Goal: Task Accomplishment & Management: Complete application form

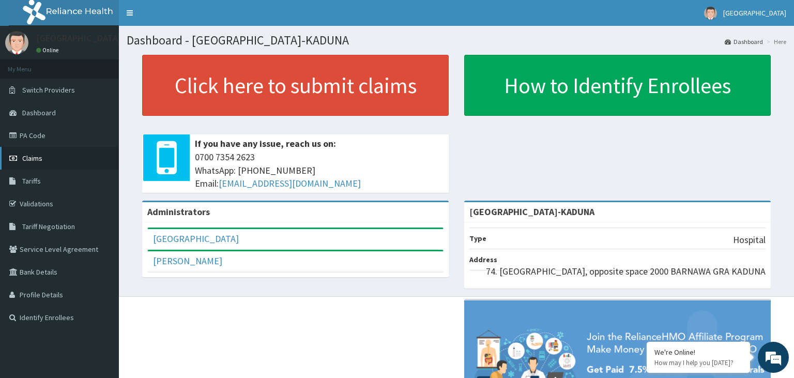
click at [44, 163] on link "Claims" at bounding box center [59, 158] width 119 height 23
click at [63, 140] on link "PA Code" at bounding box center [59, 135] width 119 height 23
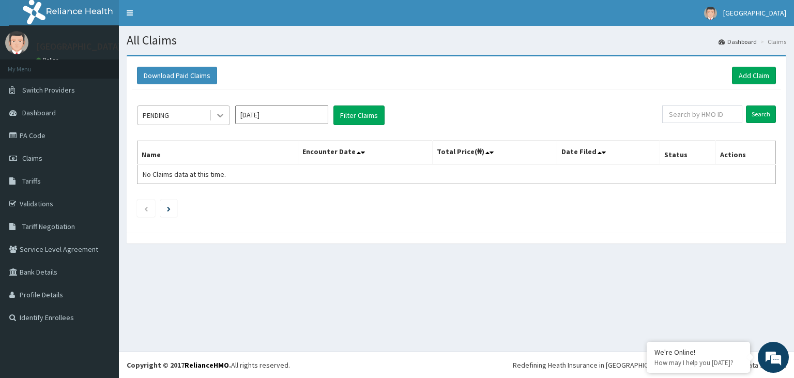
click at [224, 114] on icon at bounding box center [220, 115] width 10 height 10
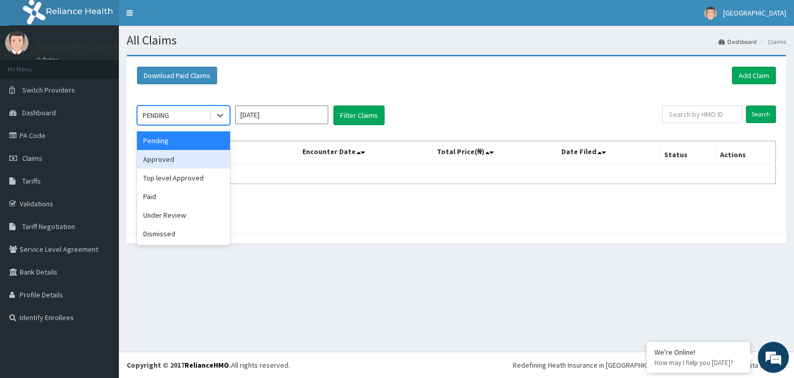
click at [188, 151] on div "Approved" at bounding box center [183, 159] width 93 height 19
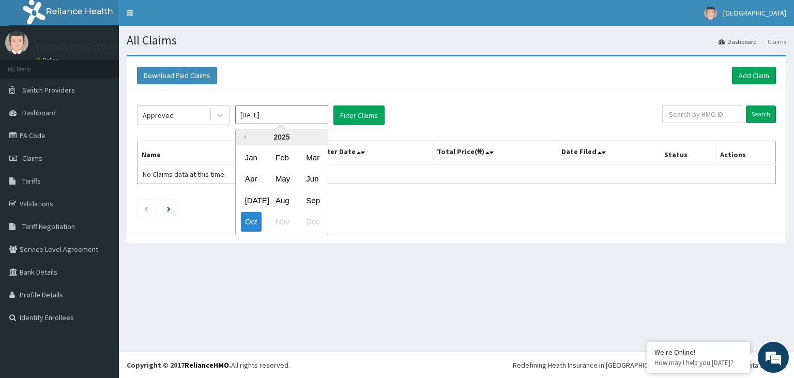
click at [328, 117] on input "[DATE]" at bounding box center [281, 114] width 93 height 19
click at [348, 115] on button "Filter Claims" at bounding box center [358, 115] width 51 height 20
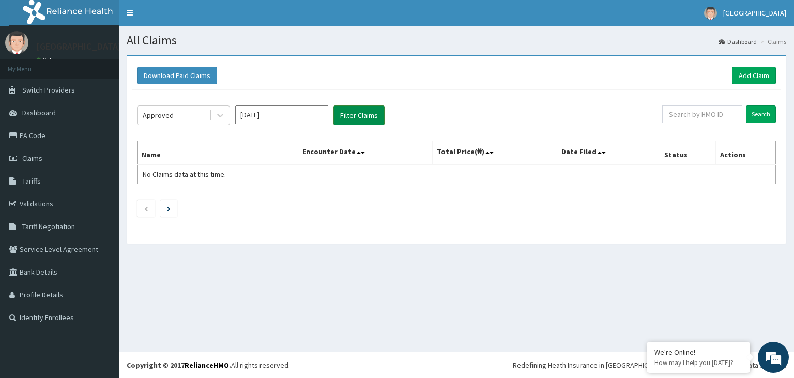
click at [348, 115] on button "Filter Claims" at bounding box center [358, 115] width 51 height 20
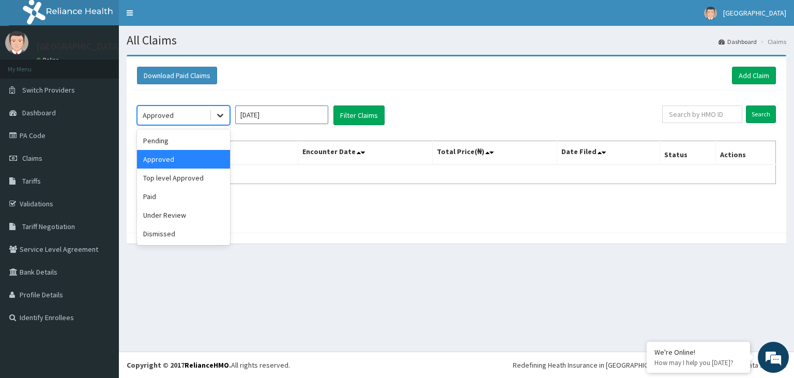
click at [224, 117] on icon at bounding box center [220, 115] width 10 height 10
click at [172, 200] on div "Paid" at bounding box center [183, 196] width 93 height 19
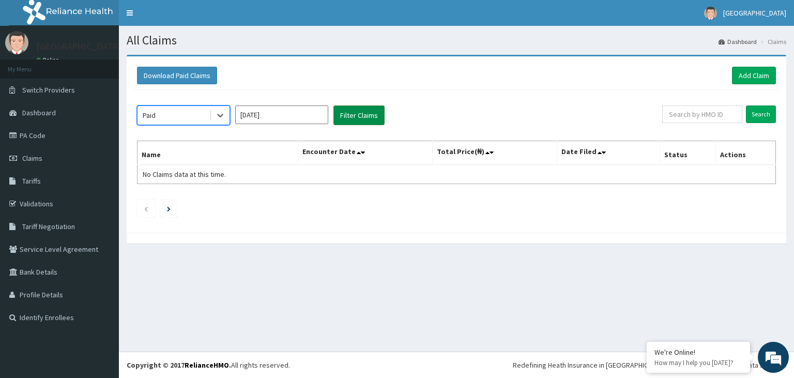
click at [369, 110] on button "Filter Claims" at bounding box center [358, 115] width 51 height 20
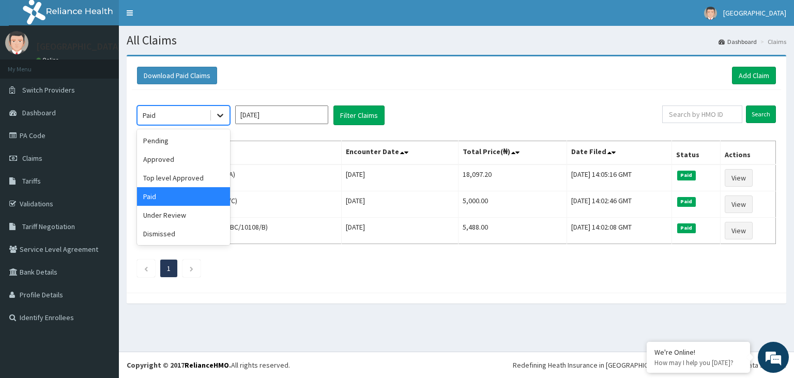
click at [225, 116] on icon at bounding box center [220, 115] width 10 height 10
click at [204, 169] on div "Top level Approved" at bounding box center [183, 178] width 93 height 19
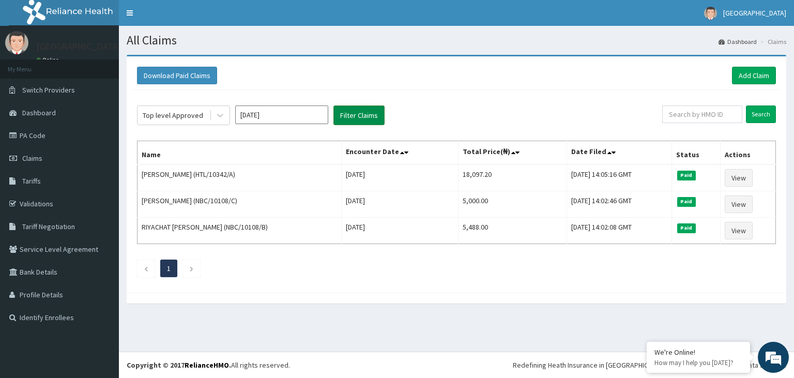
click at [366, 109] on button "Filter Claims" at bounding box center [358, 115] width 51 height 20
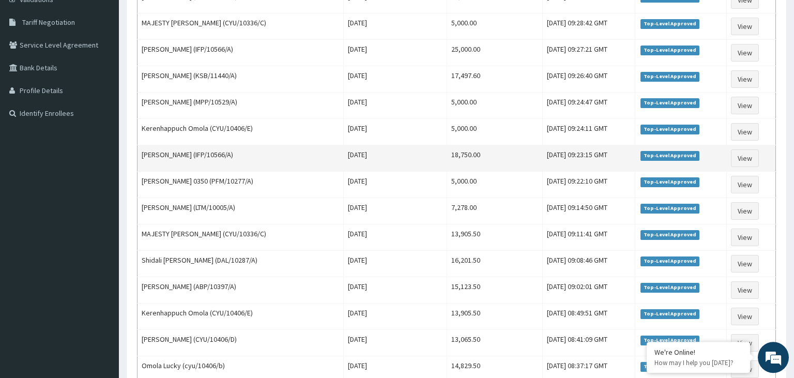
scroll to position [28, 0]
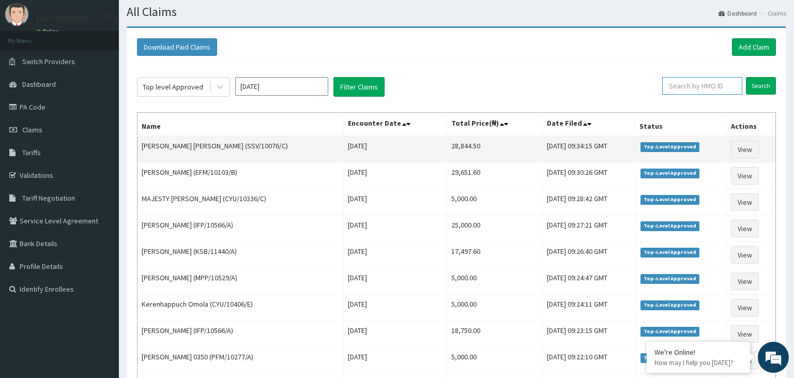
paste input "SSV/10076/C"
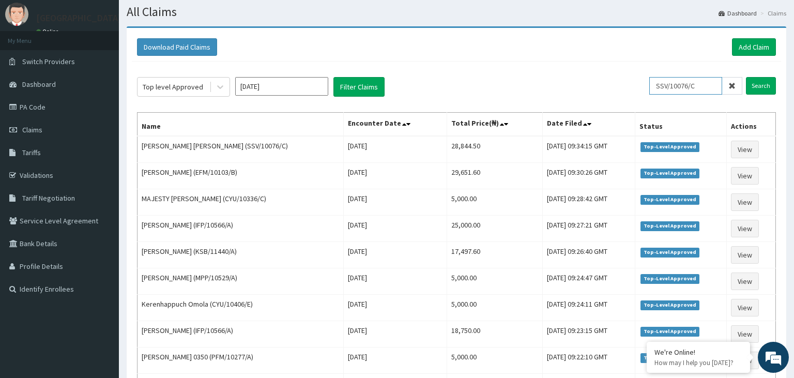
click at [675, 82] on input "SSV/10076/C" at bounding box center [685, 86] width 73 height 18
click at [676, 89] on input "SSV/10076/C" at bounding box center [685, 86] width 73 height 18
type input "SSV/10076/C"
click at [755, 83] on input "Search" at bounding box center [761, 86] width 30 height 18
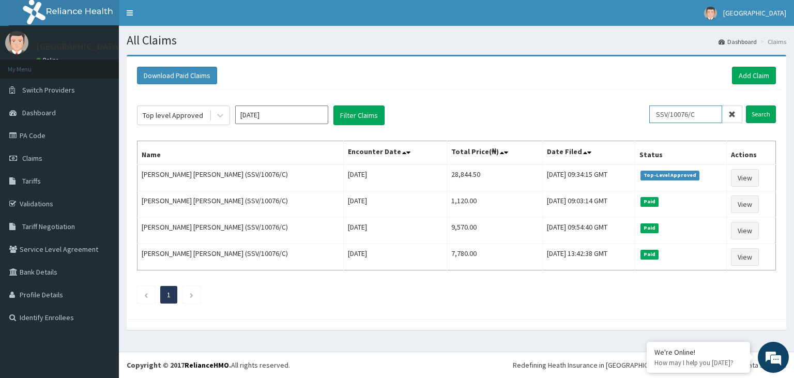
drag, startPoint x: 675, startPoint y: 120, endPoint x: 630, endPoint y: 131, distance: 46.4
click at [649, 123] on input "SSV/10076/C" at bounding box center [685, 114] width 73 height 18
paste input "SSV/10063/B"
click at [677, 114] on input "SSV/10063/B" at bounding box center [685, 114] width 73 height 18
type input "SSV/10063/B"
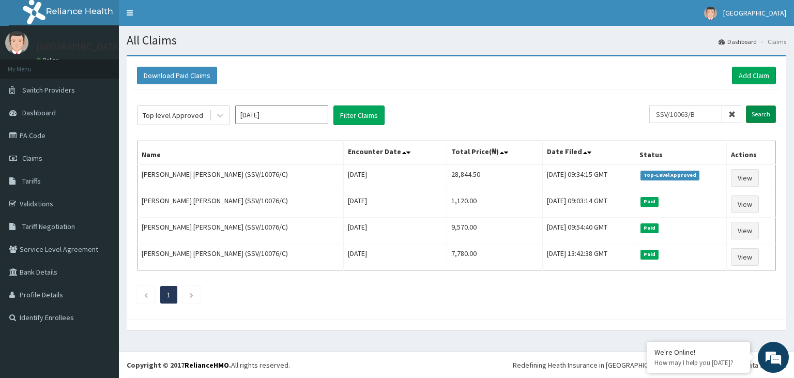
click at [762, 114] on input "Search" at bounding box center [761, 114] width 30 height 18
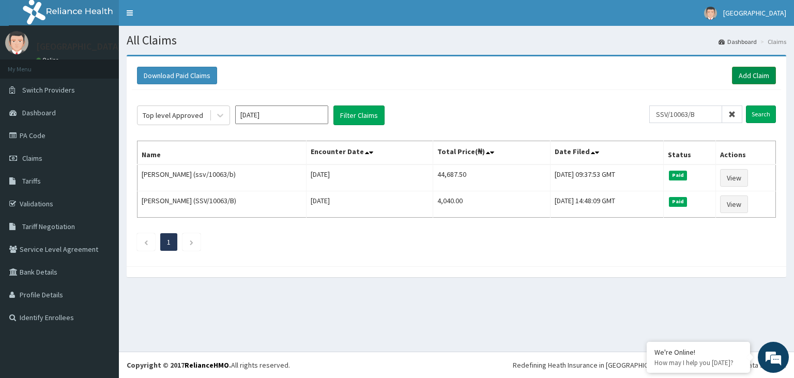
click at [754, 78] on link "Add Claim" at bounding box center [754, 76] width 44 height 18
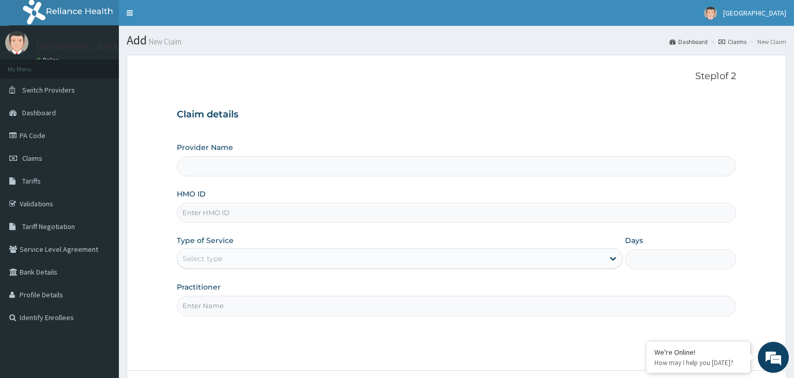
type input "SSV/10063/B"
type input "[GEOGRAPHIC_DATA]-KADUNA"
click at [201, 212] on input "SSV/10063/B" at bounding box center [457, 213] width 560 height 20
click at [199, 212] on input "SSV/10063/B" at bounding box center [457, 213] width 560 height 20
type input "SSV/10063/B"
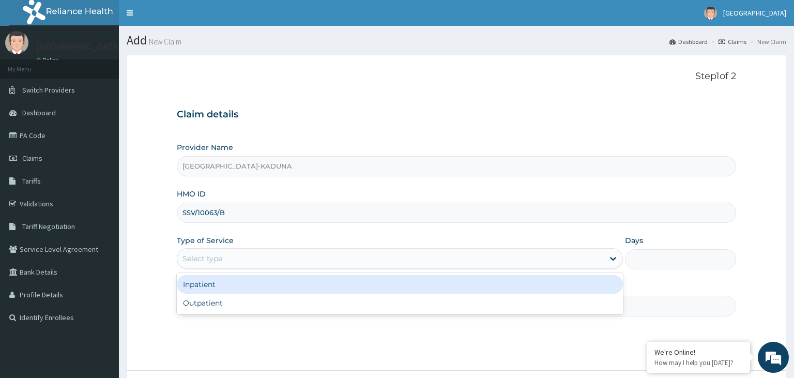
drag, startPoint x: 294, startPoint y: 268, endPoint x: 290, endPoint y: 284, distance: 15.9
click at [294, 269] on div "Type of Service option Inpatient focused, 1 of 2. 2 results available. Use Up a…" at bounding box center [400, 252] width 446 height 34
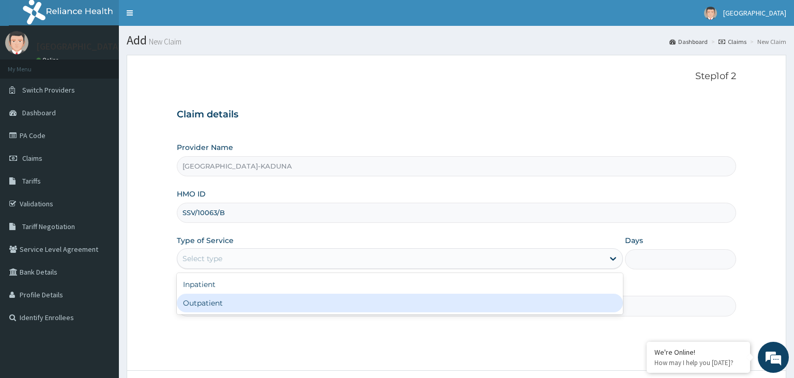
click at [273, 299] on div "Outpatient" at bounding box center [400, 303] width 446 height 19
type input "1"
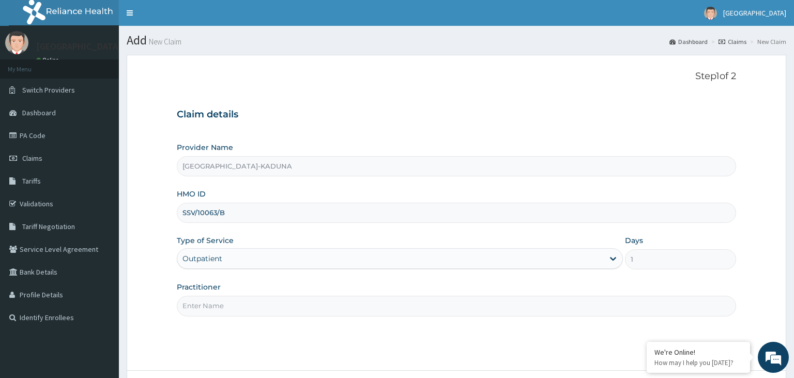
click at [273, 299] on input "Practitioner" at bounding box center [457, 306] width 560 height 20
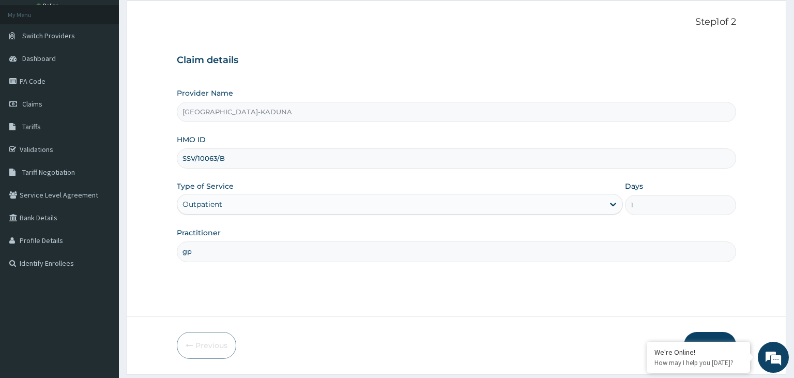
scroll to position [85, 0]
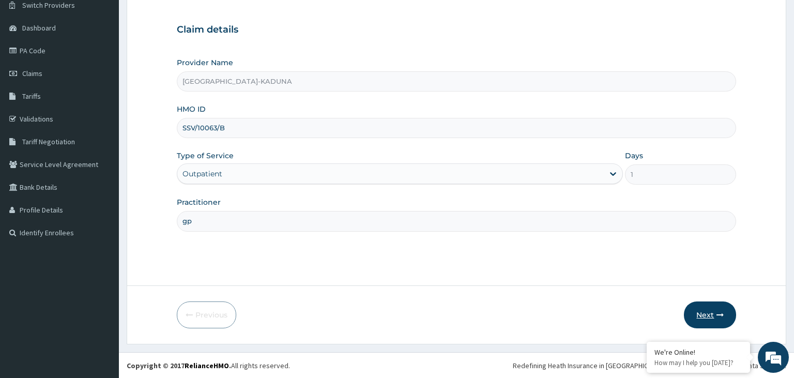
type input "gp"
click at [714, 311] on button "Next" at bounding box center [710, 314] width 52 height 27
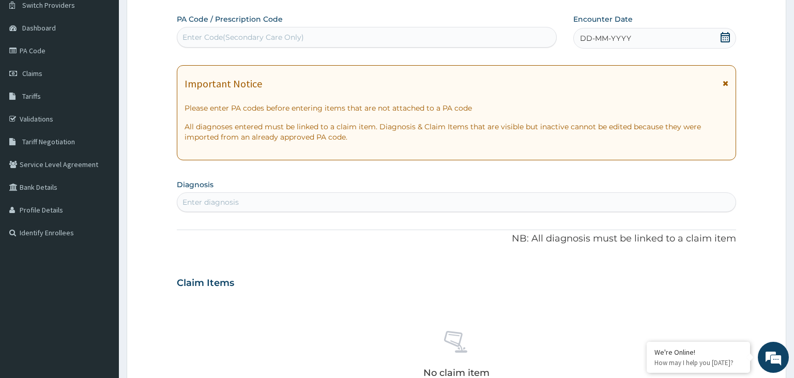
click at [286, 38] on div "Enter Code(Secondary Care Only)" at bounding box center [242, 37] width 121 height 10
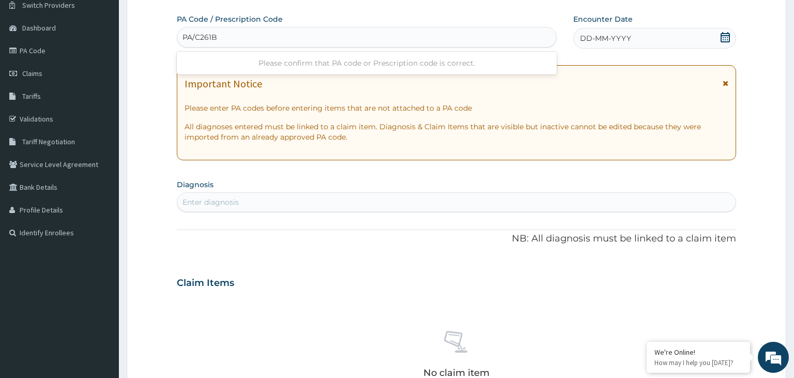
type input "PA/C261B9"
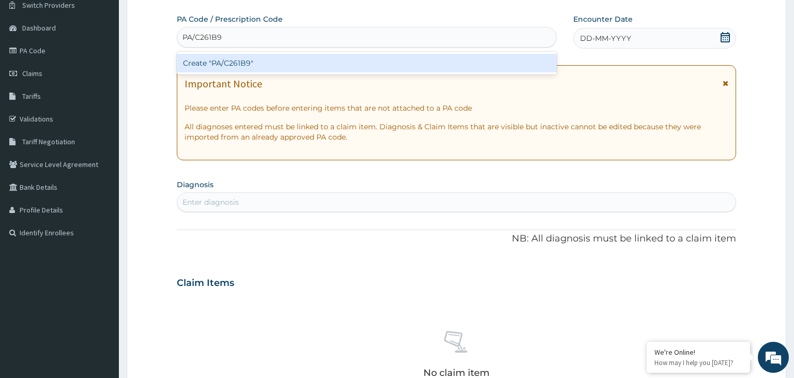
click at [286, 61] on div "Create "PA/C261B9"" at bounding box center [367, 63] width 380 height 19
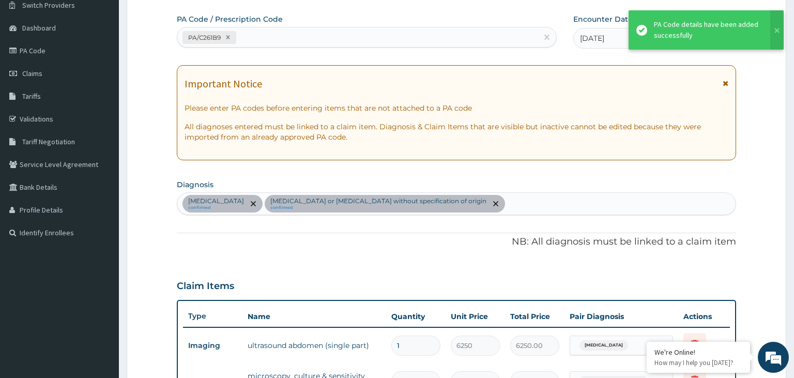
scroll to position [276, 0]
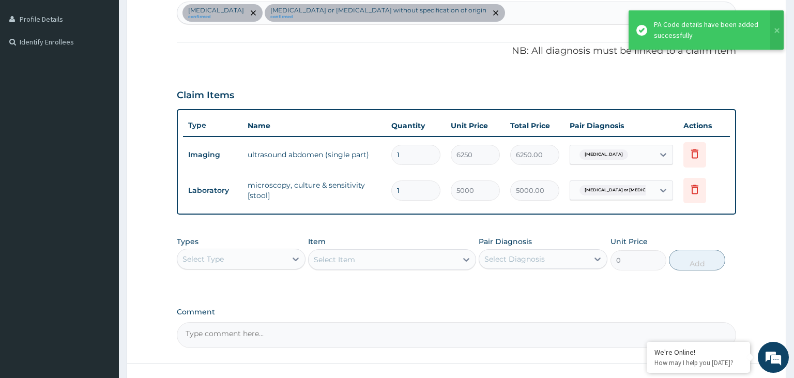
click at [516, 19] on div "Acute abdomen confirmed Gastroenteritis or colitis without specification of ori…" at bounding box center [456, 13] width 559 height 22
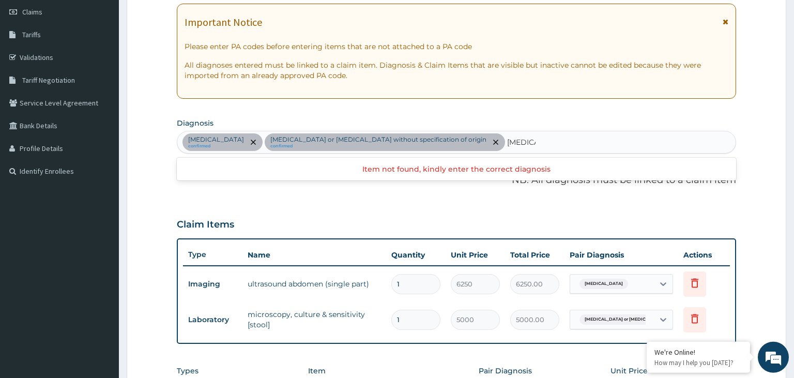
scroll to position [112, 0]
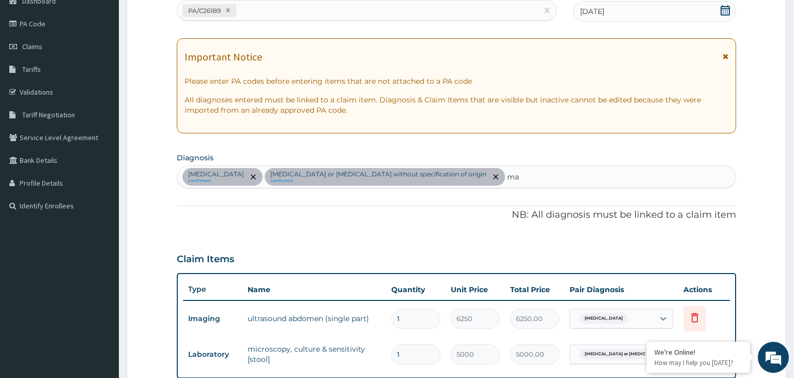
type input "m"
type input "malaria"
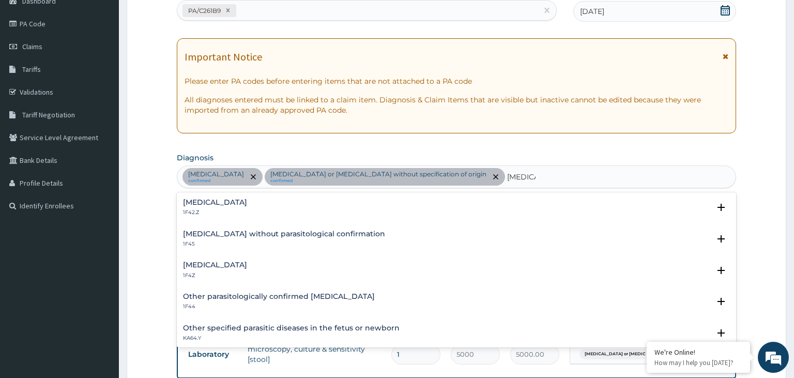
click at [237, 265] on h4 "Malaria, unspecified" at bounding box center [215, 265] width 64 height 8
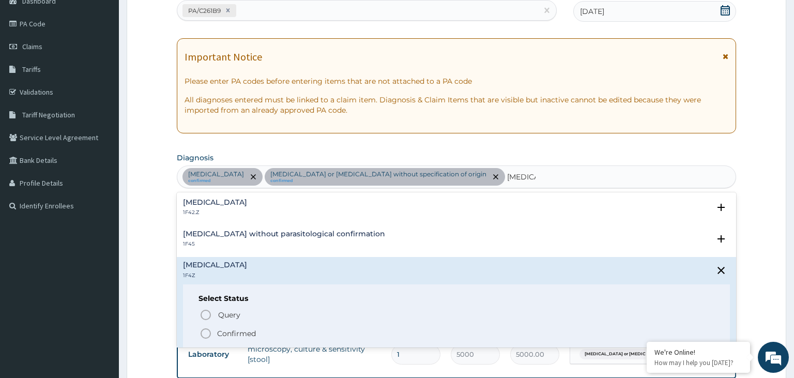
click at [214, 331] on span "Confirmed" at bounding box center [457, 333] width 515 height 12
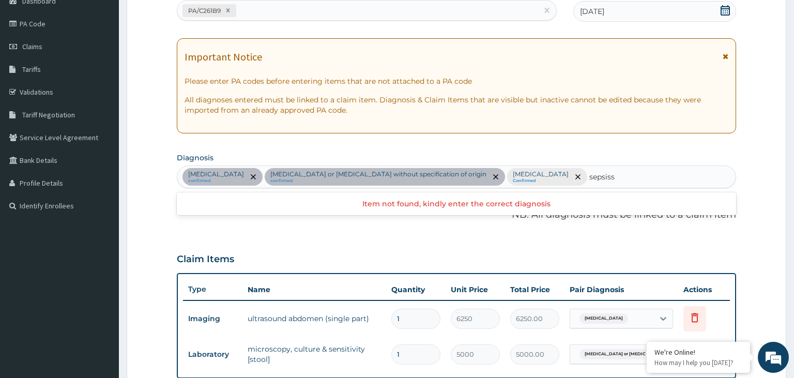
type input "sepsis"
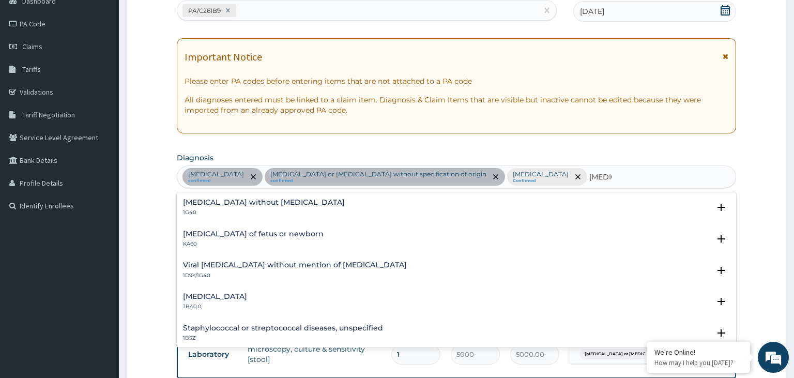
click at [254, 202] on h4 "Sepsis without septic shock" at bounding box center [264, 202] width 162 height 8
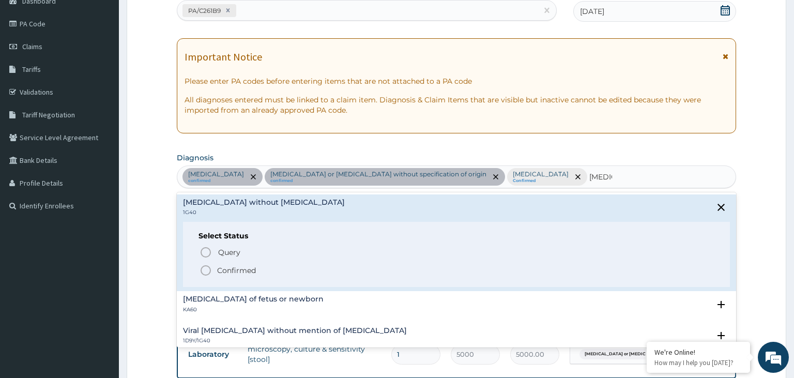
click at [232, 266] on p "Confirmed" at bounding box center [236, 270] width 39 height 10
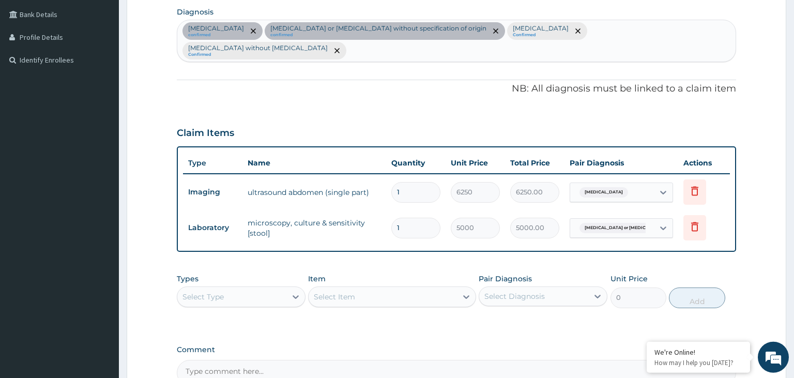
scroll to position [330, 0]
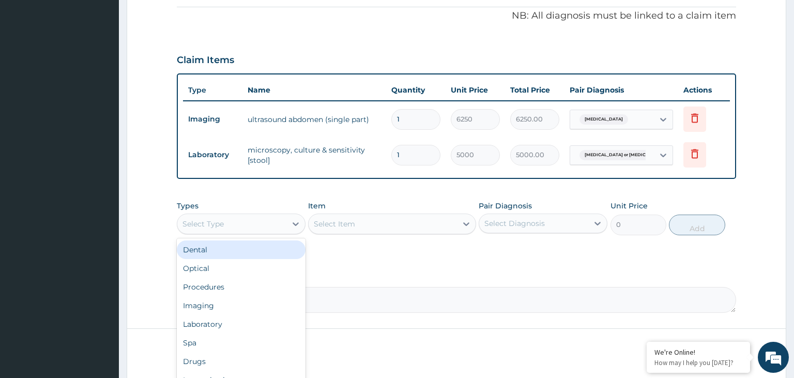
click at [270, 216] on div "Select Type" at bounding box center [231, 224] width 109 height 17
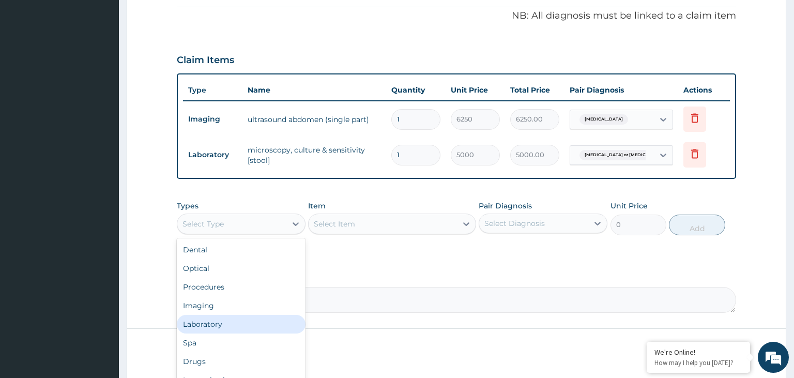
click at [221, 315] on div "Laboratory" at bounding box center [241, 324] width 129 height 19
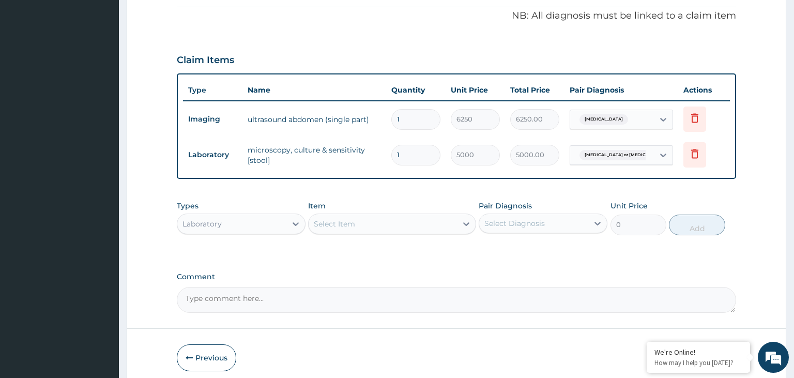
click at [388, 216] on div "Select Item" at bounding box center [383, 224] width 148 height 17
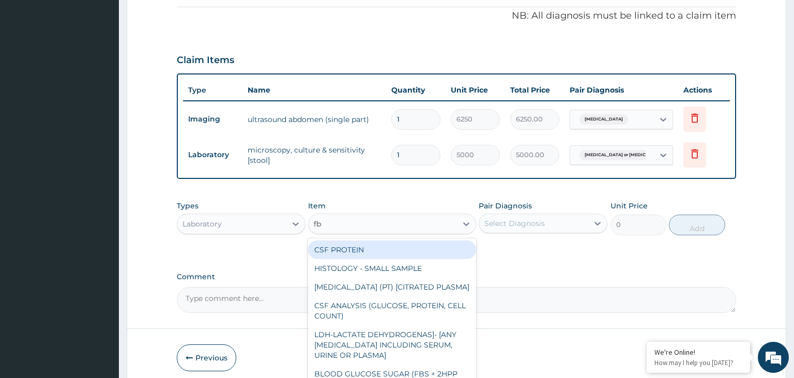
type input "fbc"
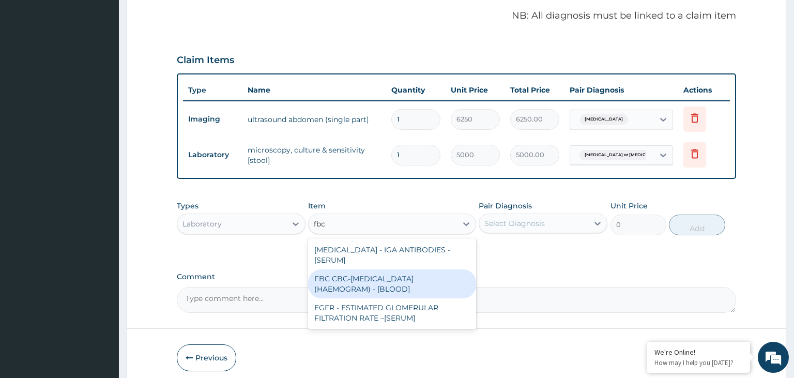
click at [385, 269] on div "FBC CBC-COMPLETE BLOOD COUNT (HAEMOGRAM) - [BLOOD]" at bounding box center [392, 283] width 168 height 29
type input "5000"
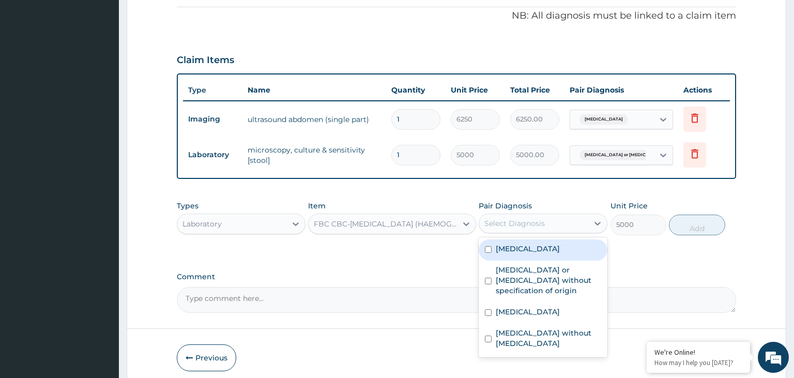
click at [561, 215] on div "Select Diagnosis" at bounding box center [533, 223] width 109 height 17
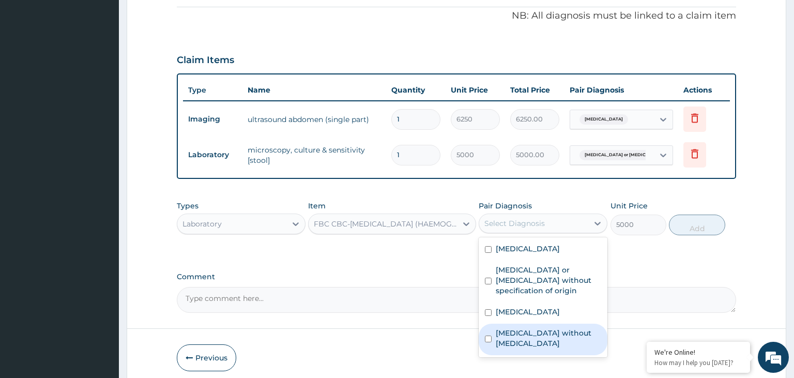
click at [557, 328] on label "Sepsis without septic shock" at bounding box center [548, 338] width 105 height 21
checkbox input "true"
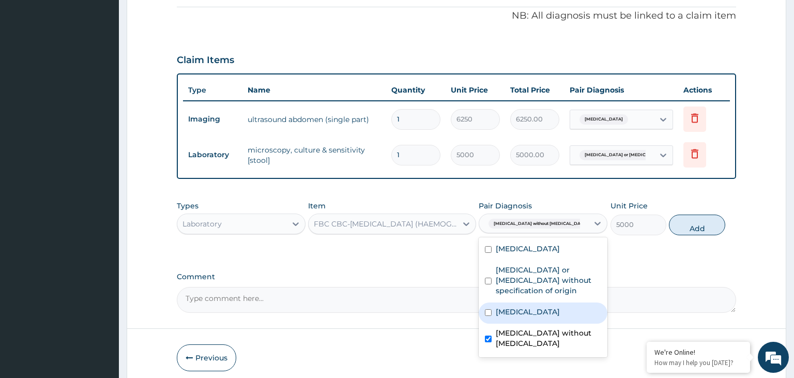
click at [709, 215] on button "Add" at bounding box center [697, 225] width 56 height 21
type input "0"
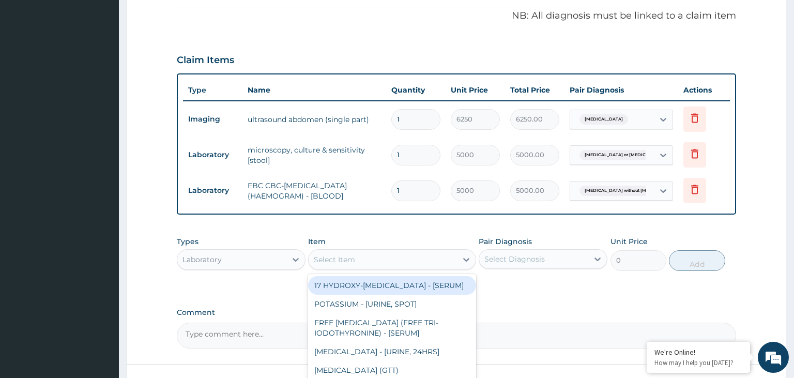
click at [438, 251] on div "Select Item" at bounding box center [383, 259] width 148 height 17
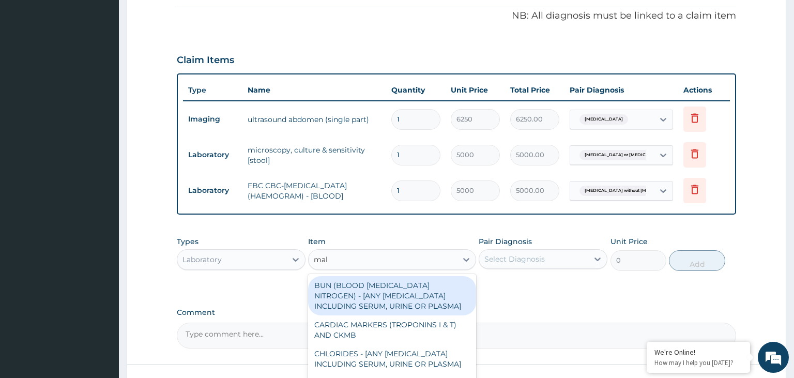
type input "mala"
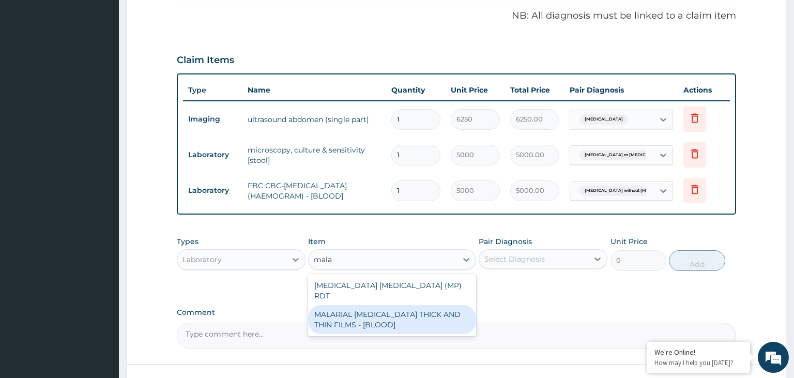
drag, startPoint x: 423, startPoint y: 296, endPoint x: 534, endPoint y: 263, distance: 116.4
click at [423, 305] on div "MALARIAL PARASITE THICK AND THIN FILMS - [BLOOD]" at bounding box center [392, 319] width 168 height 29
type input "2187.5"
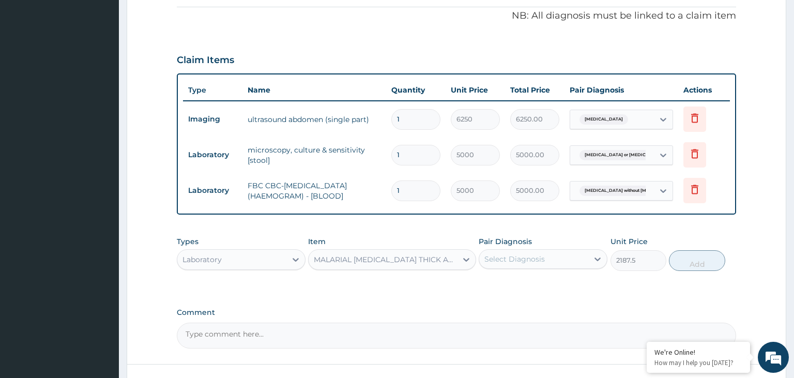
click at [565, 251] on div "Select Diagnosis" at bounding box center [533, 259] width 109 height 17
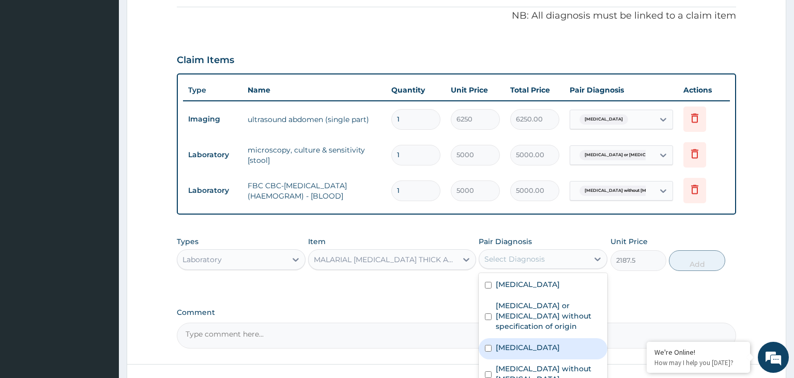
click at [504, 342] on label "Malaria, unspecified" at bounding box center [528, 347] width 64 height 10
checkbox input "true"
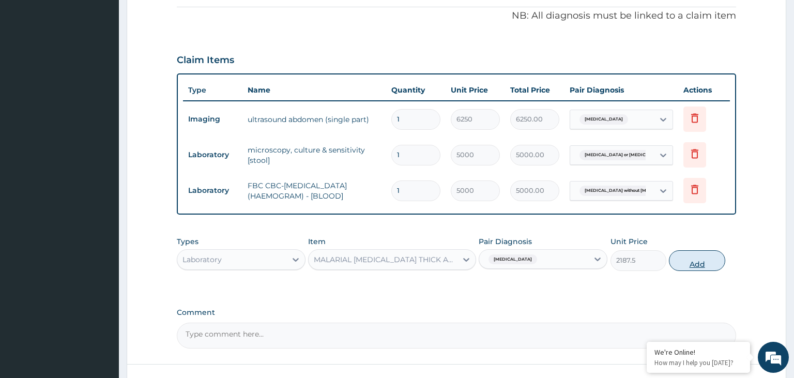
click at [698, 250] on button "Add" at bounding box center [697, 260] width 56 height 21
type input "0"
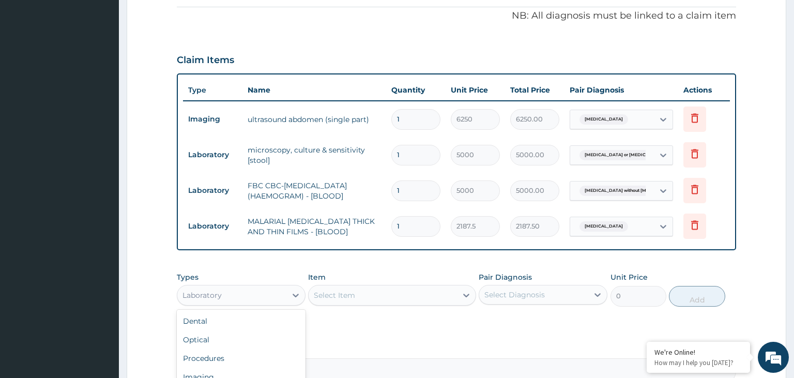
click at [252, 287] on div "Laboratory" at bounding box center [231, 295] width 109 height 17
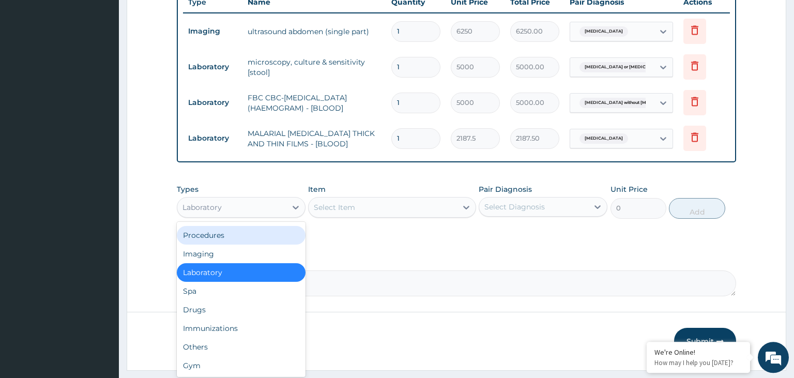
scroll to position [423, 0]
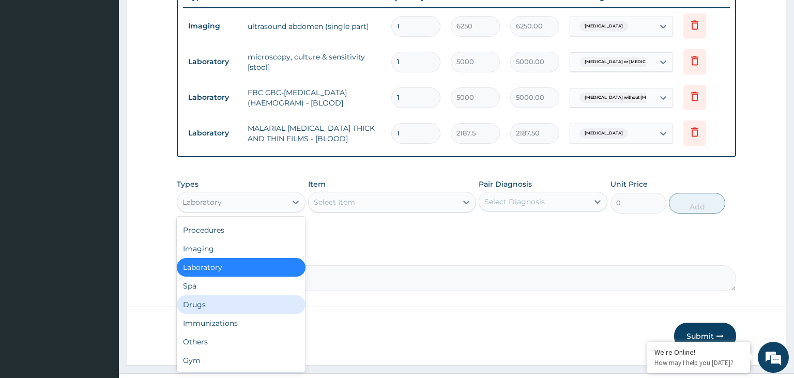
click at [232, 295] on div "Drugs" at bounding box center [241, 304] width 129 height 19
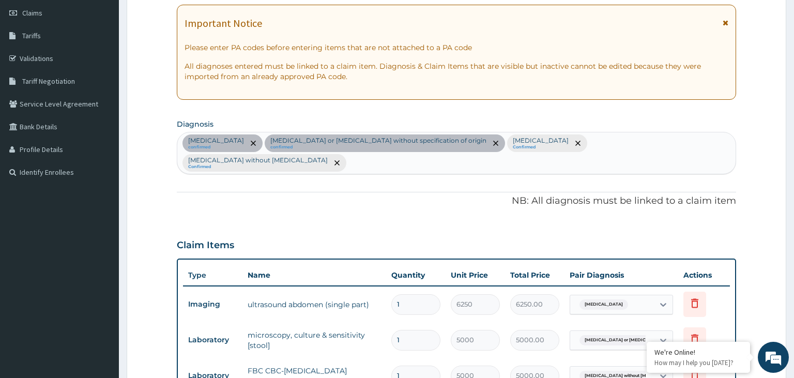
scroll to position [96, 0]
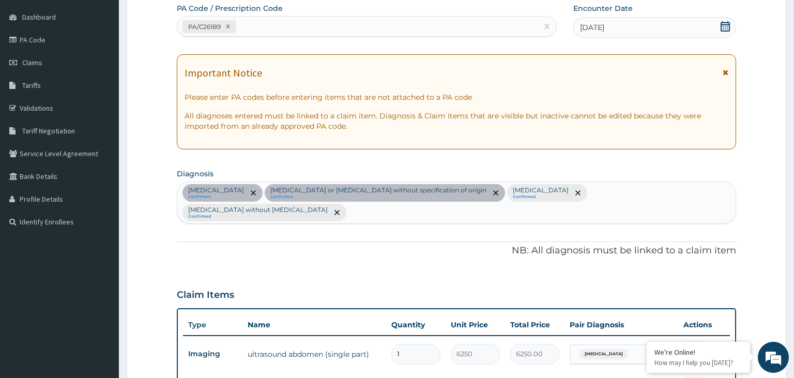
click at [669, 202] on div "Acute abdomen confirmed Gastroenteritis or colitis without specification of ori…" at bounding box center [456, 202] width 559 height 41
type input "nausea"
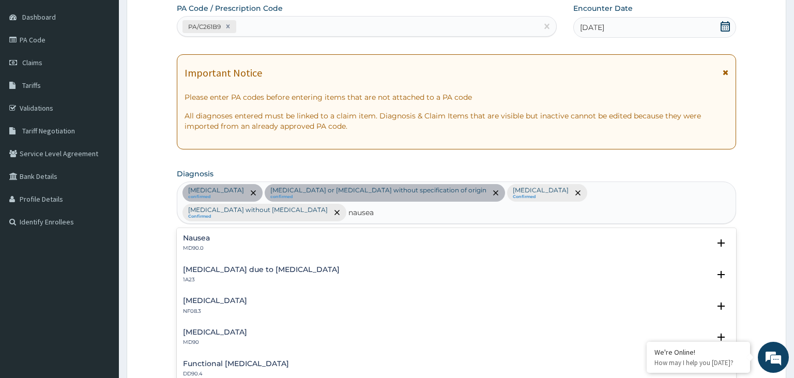
click at [254, 234] on div "Nausea MD90.0" at bounding box center [456, 243] width 547 height 18
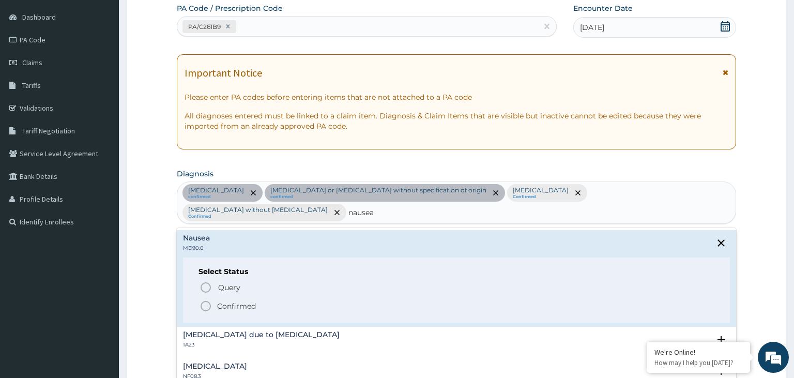
drag, startPoint x: 249, startPoint y: 285, endPoint x: 266, endPoint y: 282, distance: 17.4
click at [249, 301] on p "Confirmed" at bounding box center [236, 306] width 39 height 10
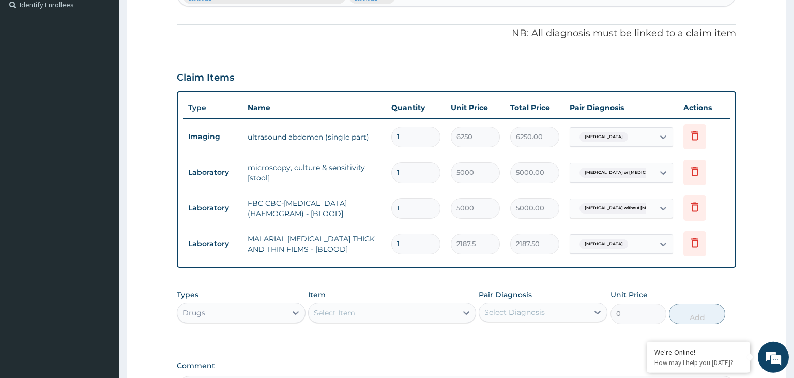
scroll to position [314, 0]
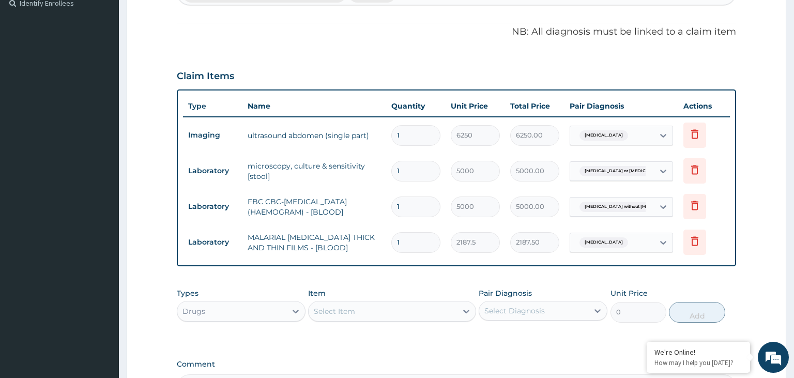
drag, startPoint x: 364, startPoint y: 302, endPoint x: 367, endPoint y: 297, distance: 5.8
click at [364, 302] on div "Types Drugs Item Select Item Pair Diagnosis Select Diagnosis Unit Price 0 Add" at bounding box center [457, 305] width 560 height 44
click at [369, 303] on div "Select Item" at bounding box center [383, 311] width 148 height 17
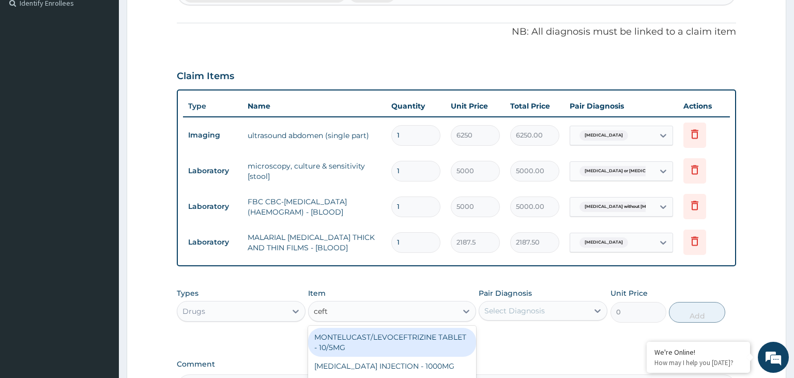
type input "ceftr"
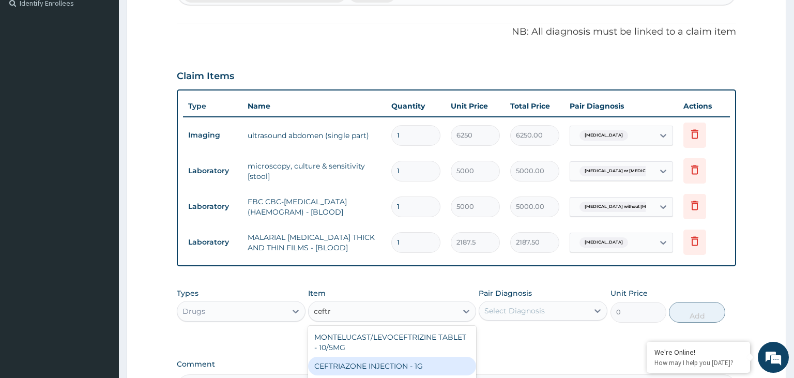
click at [420, 357] on div "CEFTRIAZONE INJECTION - 1G" at bounding box center [392, 366] width 168 height 19
type input "1652"
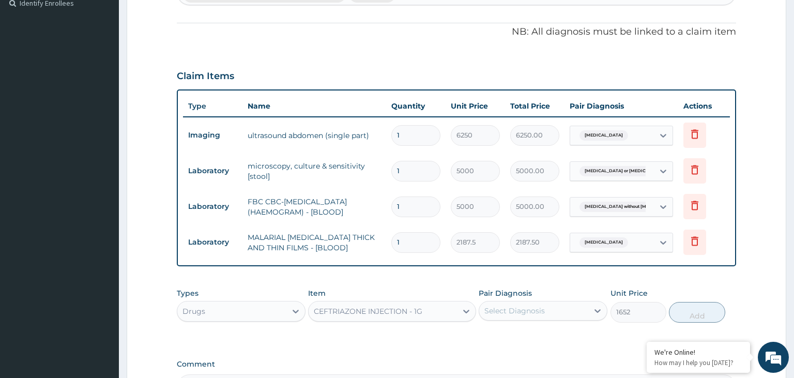
click at [551, 302] on div "Select Diagnosis" at bounding box center [533, 310] width 109 height 17
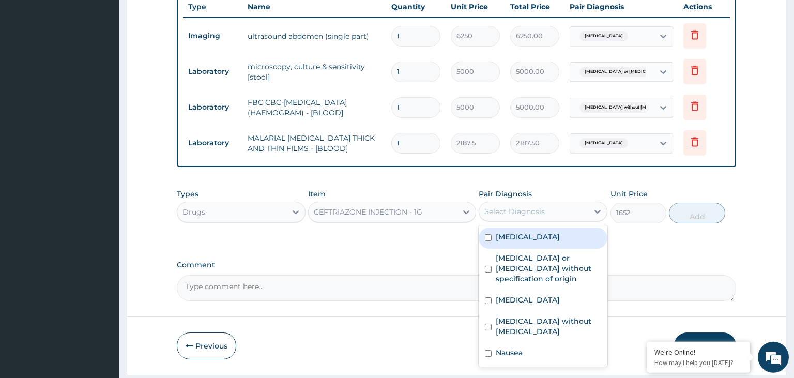
scroll to position [423, 0]
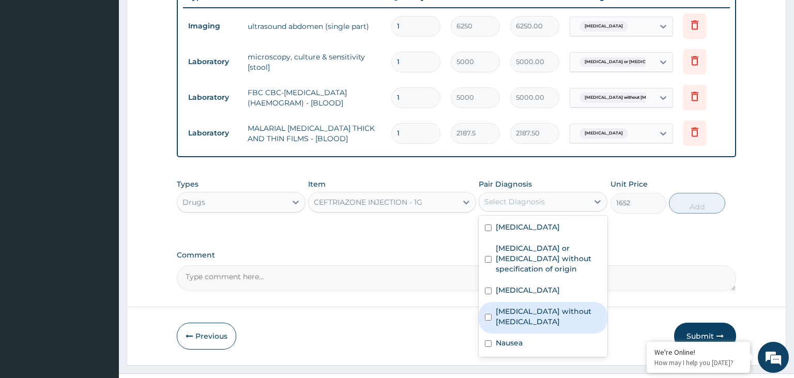
click at [536, 306] on label "Sepsis without septic shock" at bounding box center [548, 316] width 105 height 21
checkbox input "true"
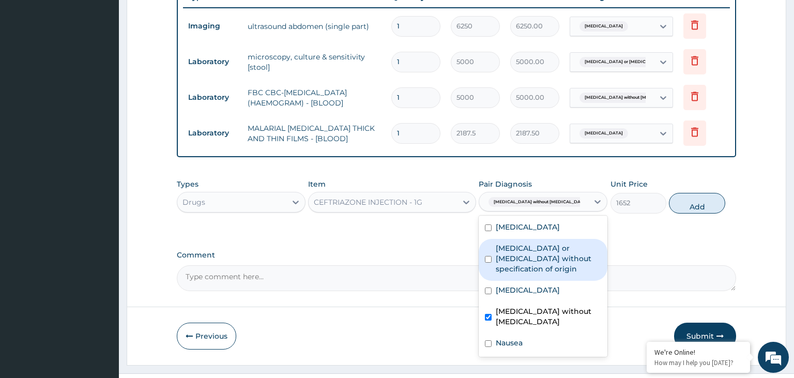
click at [543, 243] on label "Gastroenteritis or colitis without specification of origin" at bounding box center [548, 258] width 105 height 31
checkbox input "true"
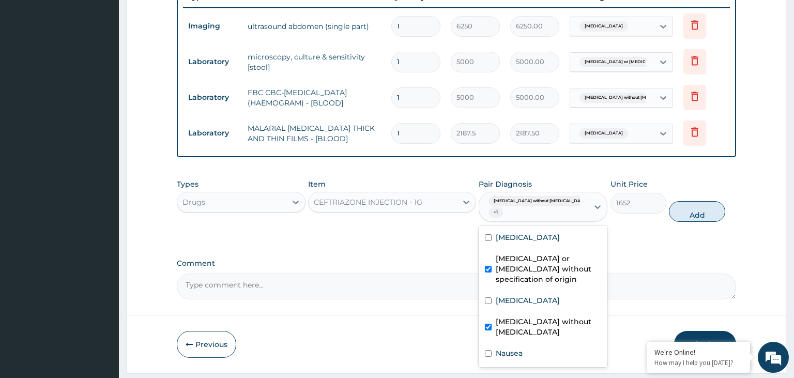
click at [710, 201] on button "Add" at bounding box center [697, 211] width 56 height 21
type input "0"
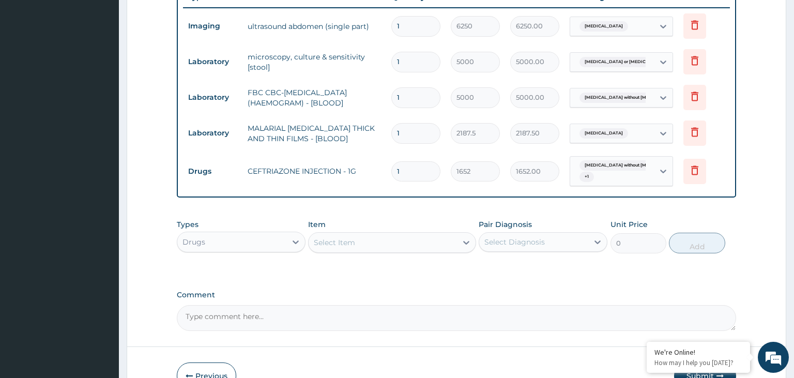
drag, startPoint x: 405, startPoint y: 148, endPoint x: 363, endPoint y: 159, distance: 43.4
click at [391, 161] on input "1" at bounding box center [415, 171] width 49 height 20
type input "3"
type input "4956.00"
type input "3"
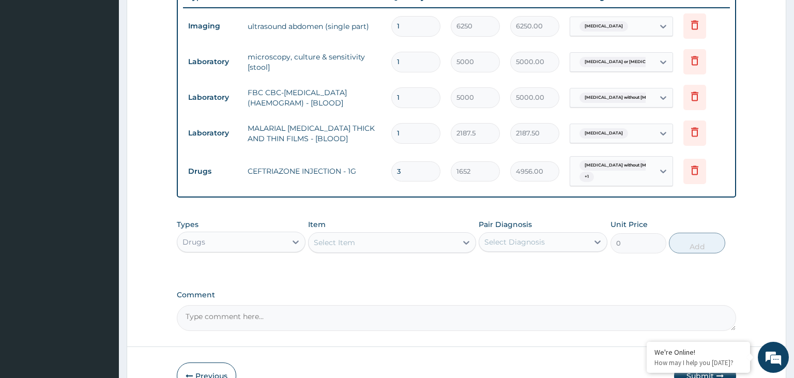
click at [350, 237] on div "Select Item" at bounding box center [334, 242] width 41 height 10
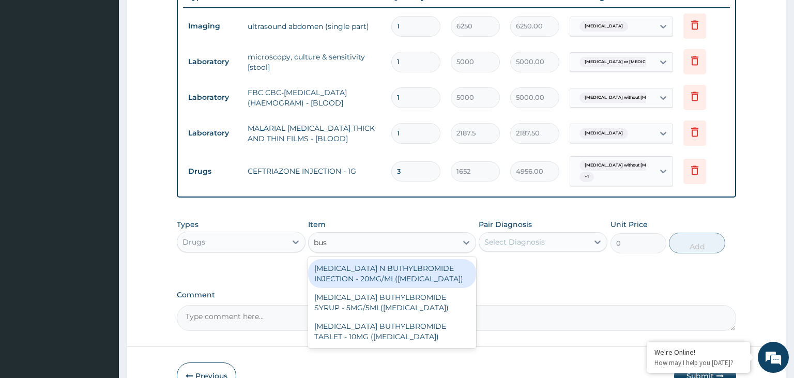
type input "busc"
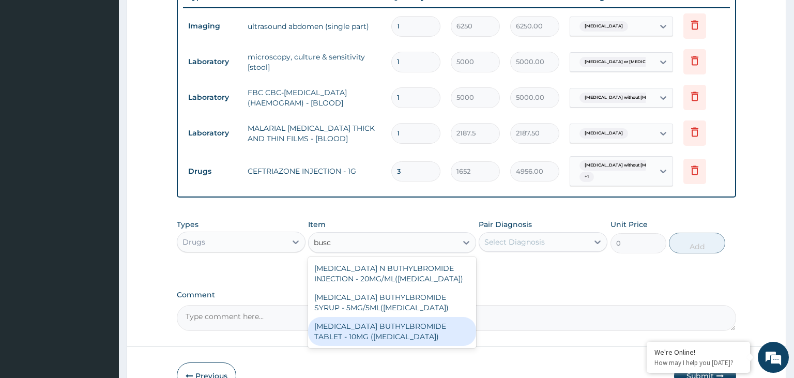
click at [438, 317] on div "HYOSCINE BUTHYLBROMIDE TABLET - 10MG (BUSCOPAN)" at bounding box center [392, 331] width 168 height 29
type input "56"
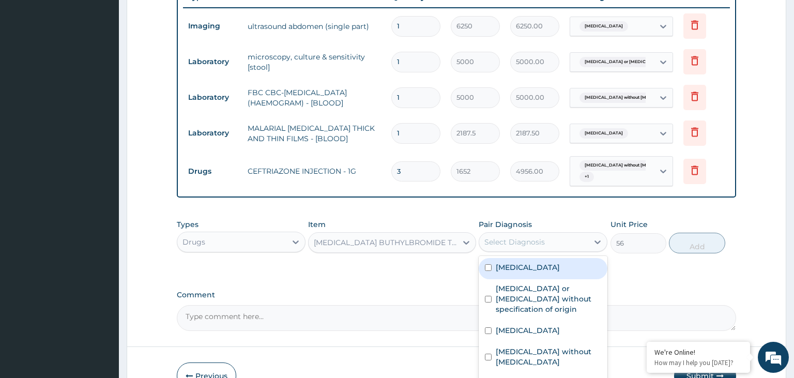
click at [570, 234] on div "Select Diagnosis" at bounding box center [533, 242] width 109 height 17
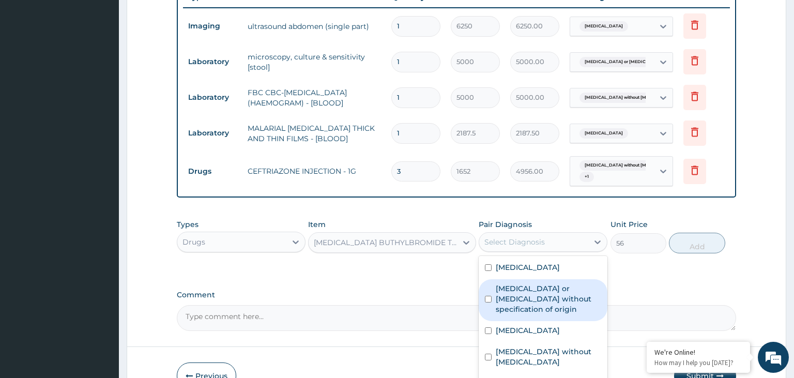
click at [556, 283] on label "Gastroenteritis or colitis without specification of origin" at bounding box center [548, 298] width 105 height 31
checkbox input "true"
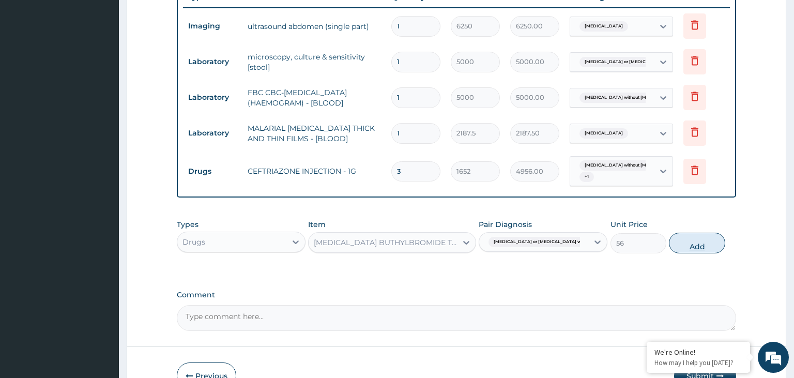
click at [716, 233] on button "Add" at bounding box center [697, 243] width 56 height 21
type input "0"
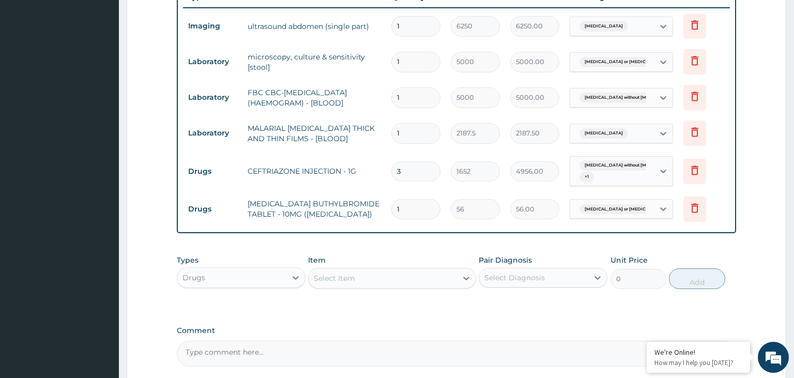
drag, startPoint x: 404, startPoint y: 192, endPoint x: 390, endPoint y: 195, distance: 14.3
click at [391, 199] on input "1" at bounding box center [415, 209] width 49 height 20
type input "6"
type input "336.00"
type input "6"
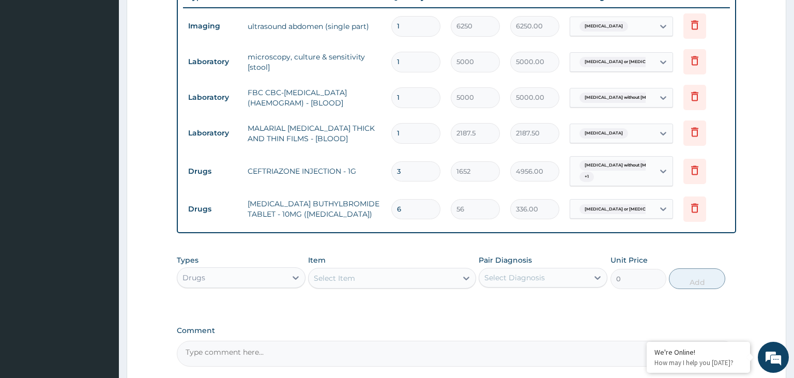
click at [359, 270] on div "Select Item" at bounding box center [383, 278] width 148 height 17
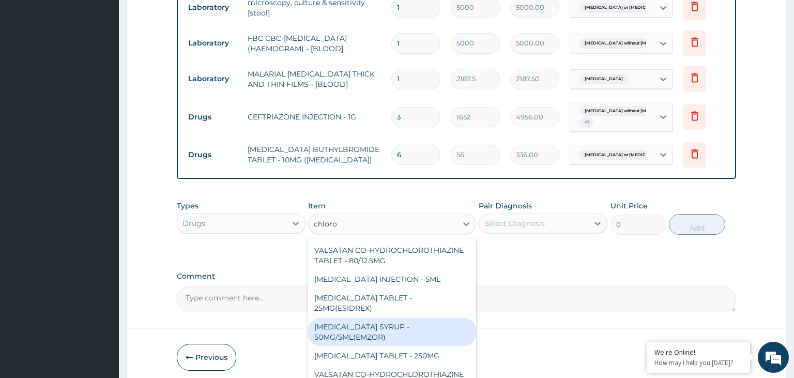
scroll to position [0, 0]
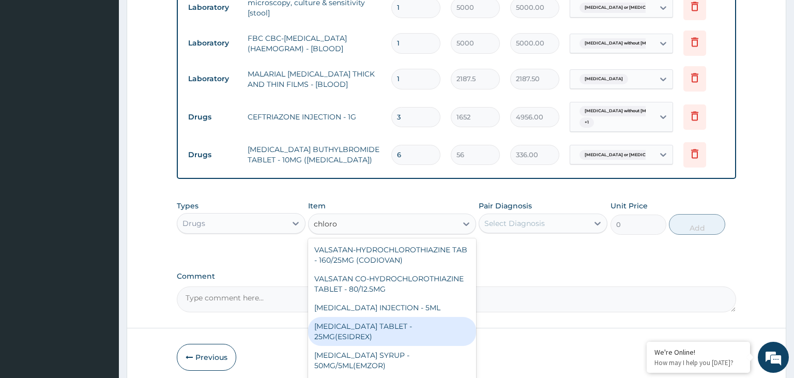
type input "chloroq"
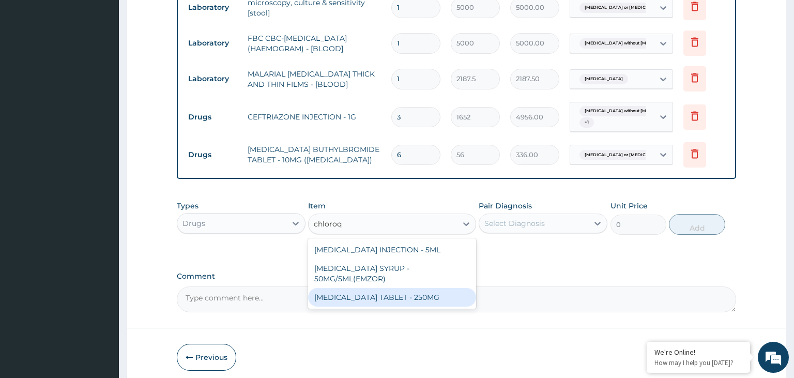
click at [386, 297] on div "CHLOROQUINE PHOSPHATE TABLET - 250MG" at bounding box center [392, 297] width 168 height 19
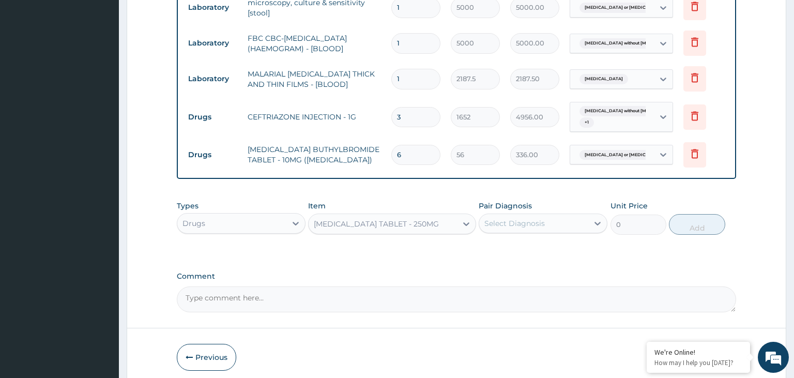
type input "25.2"
click at [552, 215] on div "Select Diagnosis" at bounding box center [533, 223] width 109 height 17
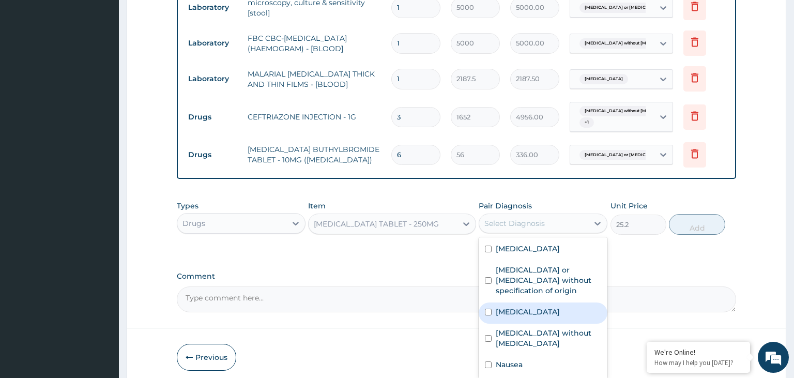
click at [530, 307] on label "Malaria, unspecified" at bounding box center [528, 312] width 64 height 10
checkbox input "true"
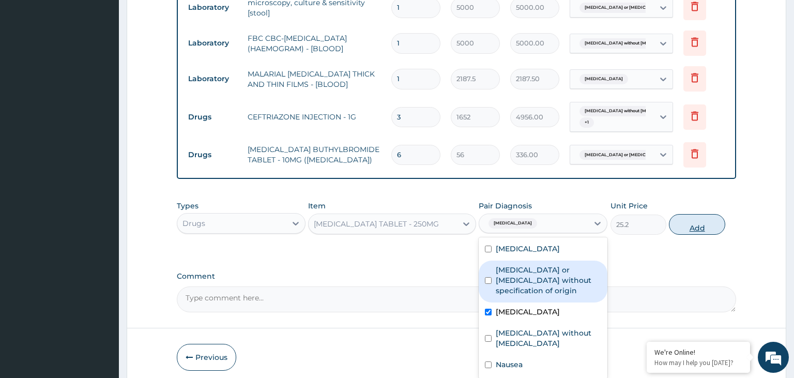
click at [700, 214] on button "Add" at bounding box center [697, 224] width 56 height 21
type input "0"
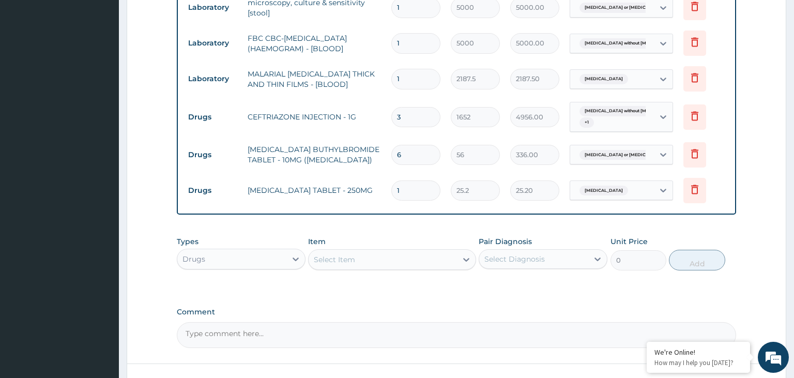
type input "10"
type input "252.00"
type input "10"
click at [375, 251] on div "Select Item" at bounding box center [383, 259] width 148 height 17
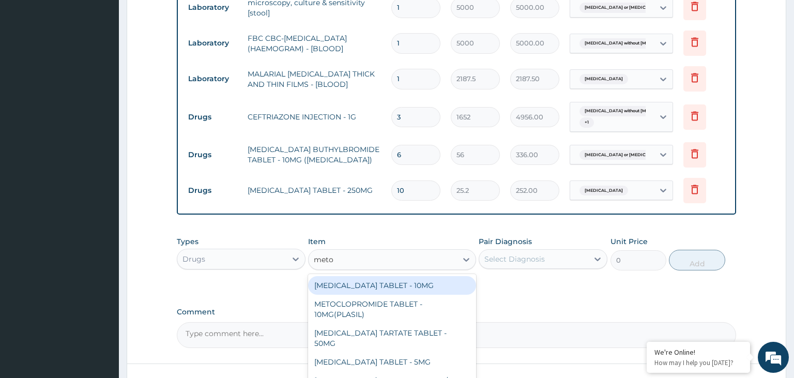
type input "metoc"
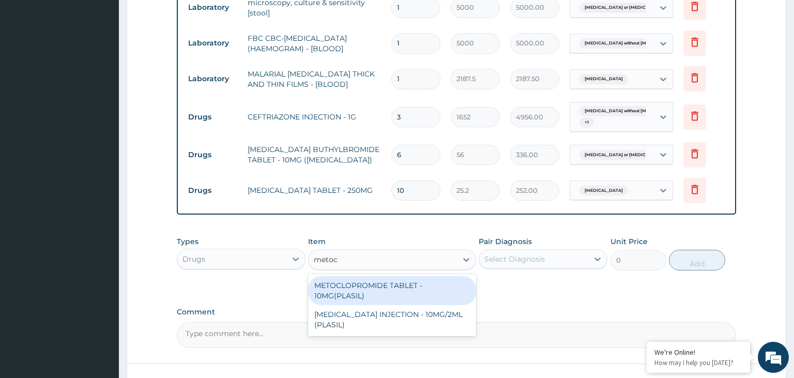
drag, startPoint x: 375, startPoint y: 277, endPoint x: 591, endPoint y: 263, distance: 216.0
click at [378, 276] on div "METOCLOPROMIDE TABLET - 10MG(PLASIL)" at bounding box center [392, 290] width 168 height 29
type input "56"
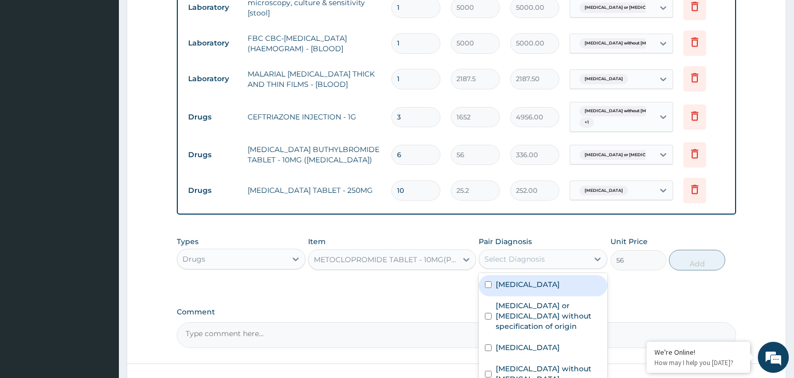
click at [563, 251] on div "Select Diagnosis" at bounding box center [533, 259] width 109 height 17
checkbox input "true"
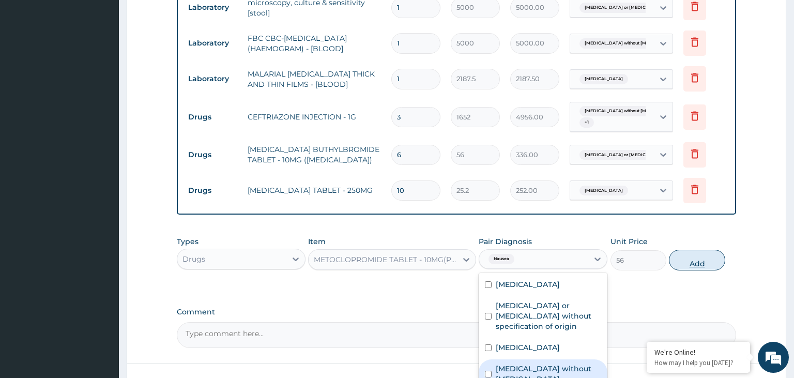
click at [715, 250] on button "Add" at bounding box center [697, 260] width 56 height 21
type input "0"
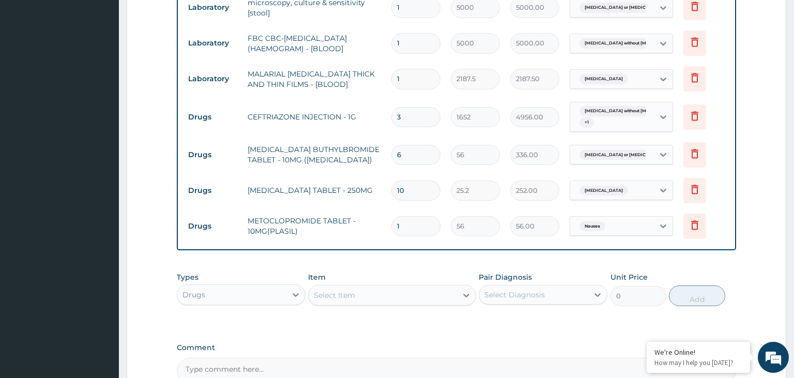
drag, startPoint x: 411, startPoint y: 197, endPoint x: 363, endPoint y: 206, distance: 48.9
click at [391, 216] on input "1" at bounding box center [415, 226] width 49 height 20
type input "2"
type input "112.00"
type input "2"
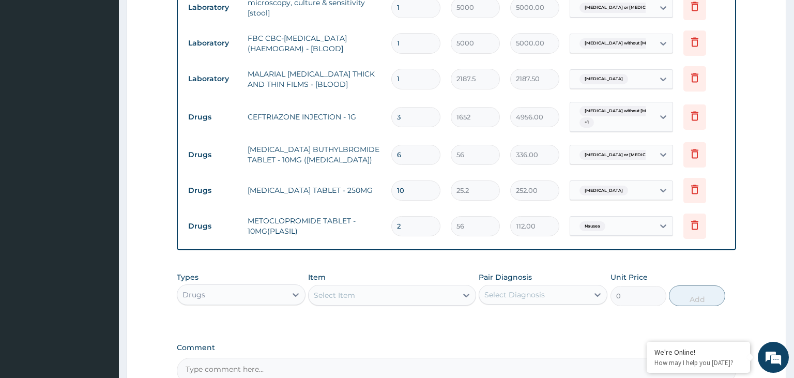
drag, startPoint x: 406, startPoint y: 97, endPoint x: 388, endPoint y: 100, distance: 18.4
click at [391, 107] on input "3" at bounding box center [415, 117] width 49 height 20
type input "4"
type input "6608.00"
type input "4"
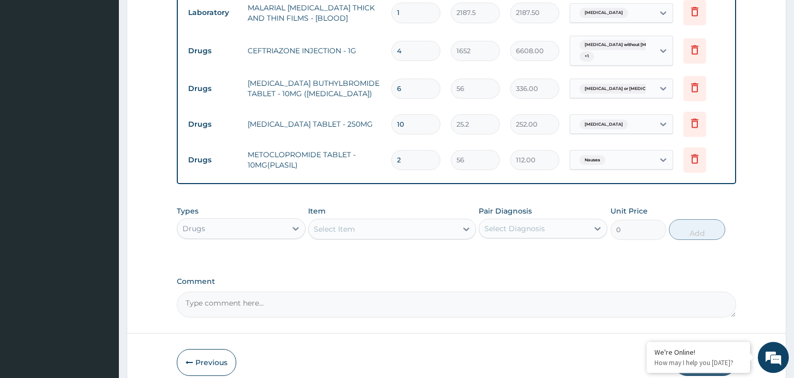
scroll to position [570, 0]
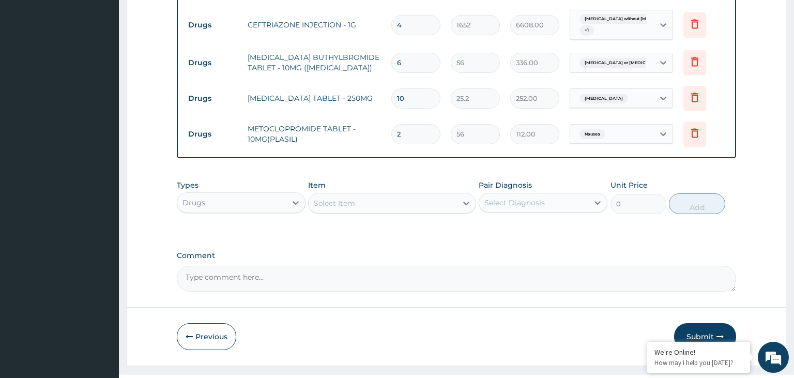
click at [262, 194] on div "Drugs" at bounding box center [231, 202] width 109 height 17
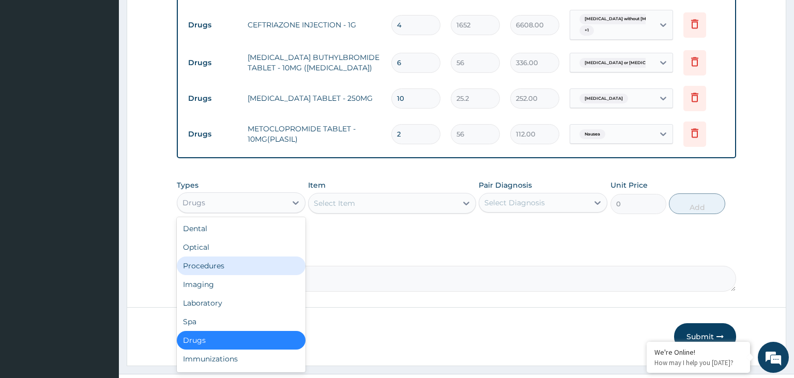
click at [226, 256] on div "Procedures" at bounding box center [241, 265] width 129 height 19
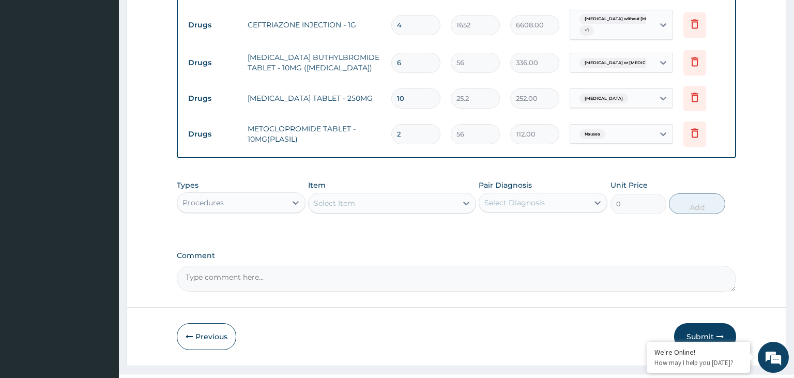
click at [416, 195] on div "Select Item" at bounding box center [383, 203] width 148 height 17
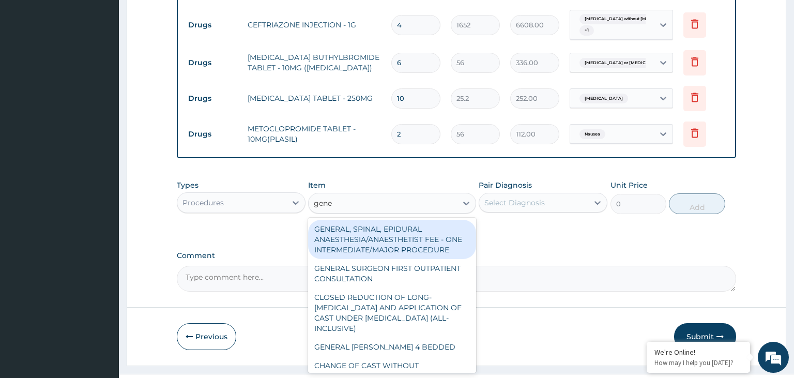
type input "gener"
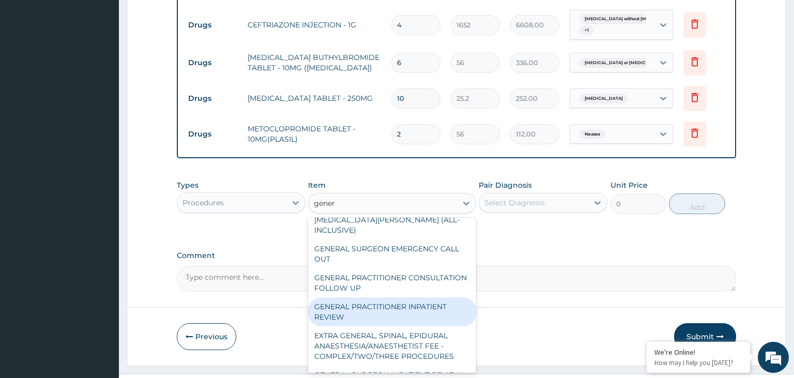
scroll to position [208, 0]
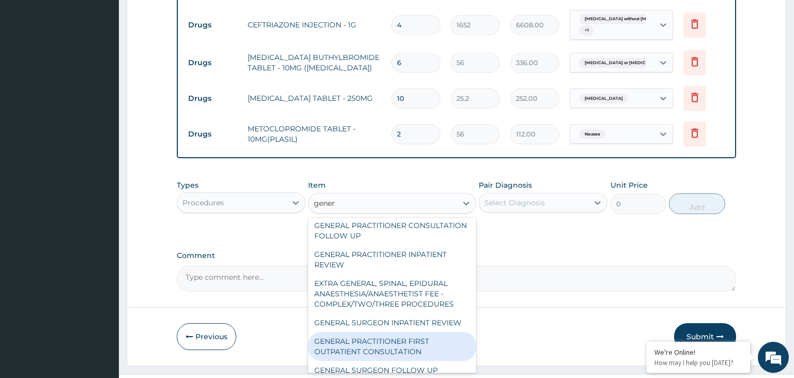
click at [425, 332] on div "GENERAL PRACTITIONER FIRST OUTPATIENT CONSULTATION" at bounding box center [392, 346] width 168 height 29
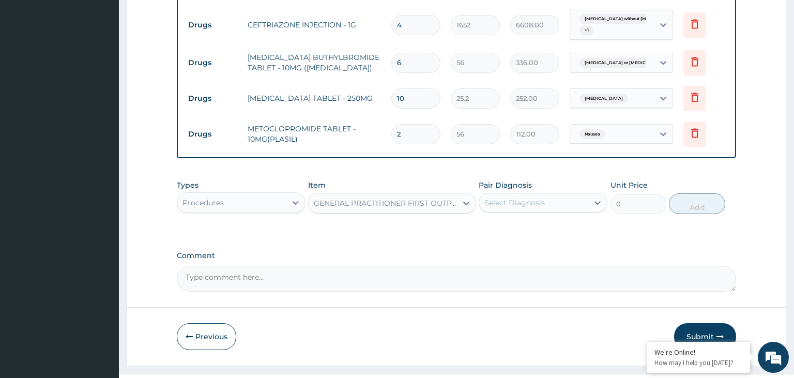
type input "3750"
click at [552, 194] on div "Select Diagnosis" at bounding box center [533, 202] width 109 height 17
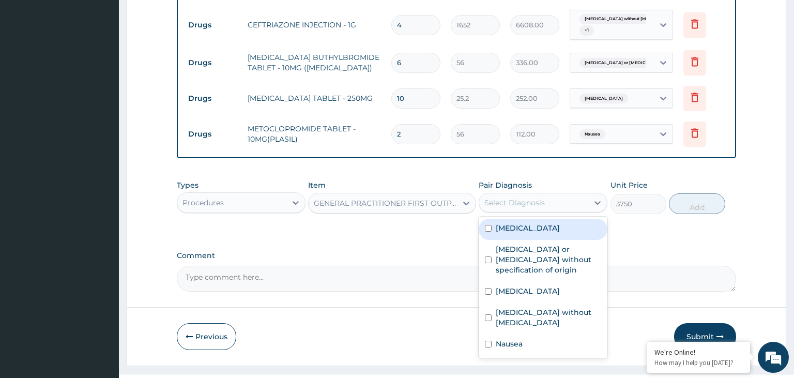
click at [521, 219] on div "Acute abdomen" at bounding box center [543, 229] width 129 height 21
checkbox input "true"
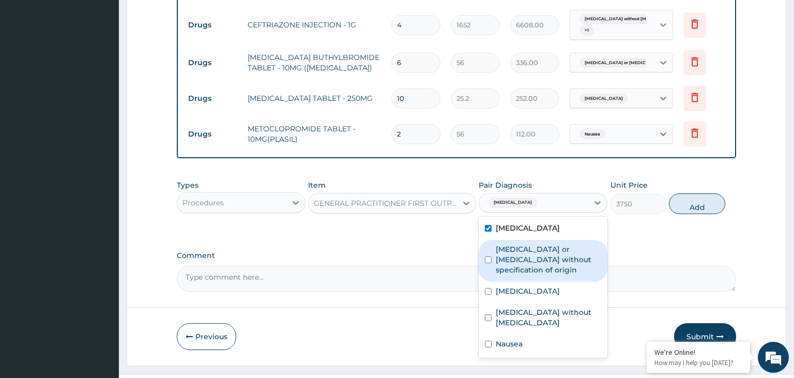
click at [519, 248] on label "Gastroenteritis or colitis without specification of origin" at bounding box center [548, 259] width 105 height 31
checkbox input "true"
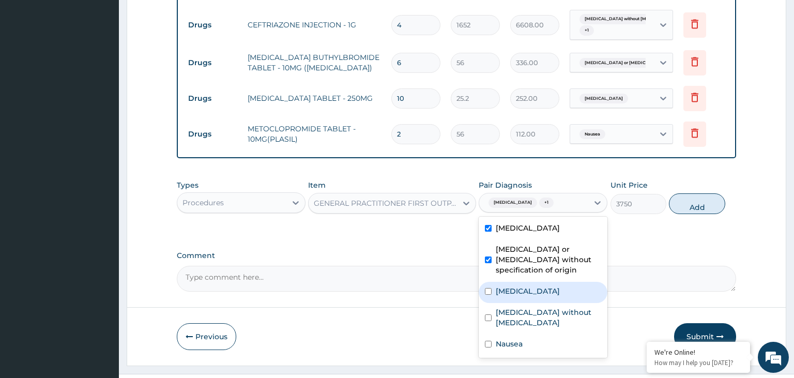
drag, startPoint x: 511, startPoint y: 274, endPoint x: 503, endPoint y: 296, distance: 23.1
click at [511, 282] on div "Malaria, unspecified" at bounding box center [543, 292] width 129 height 21
checkbox input "true"
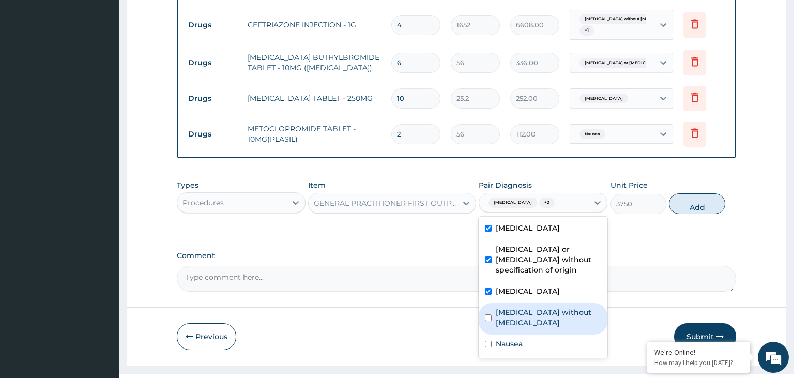
drag, startPoint x: 502, startPoint y: 298, endPoint x: 499, endPoint y: 308, distance: 10.2
click at [501, 303] on div "Sepsis without septic shock" at bounding box center [543, 319] width 129 height 32
checkbox input "true"
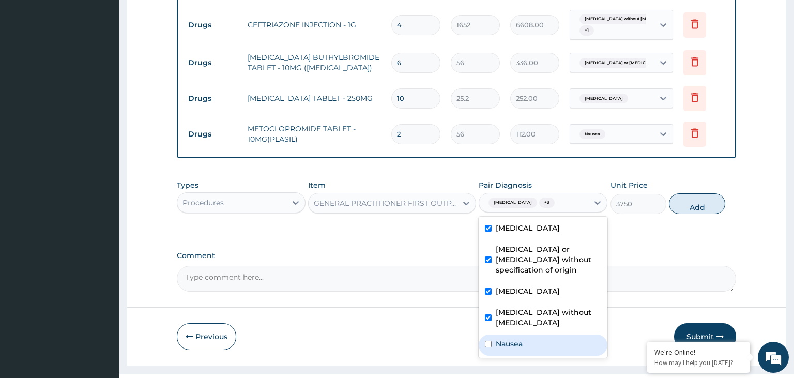
click at [503, 334] on div "Nausea" at bounding box center [543, 344] width 129 height 21
checkbox input "true"
click at [702, 175] on div "Types Procedures Item GENERAL PRACTITIONER FIRST OUTPATIENT CONSULTATION Pair D…" at bounding box center [457, 197] width 560 height 44
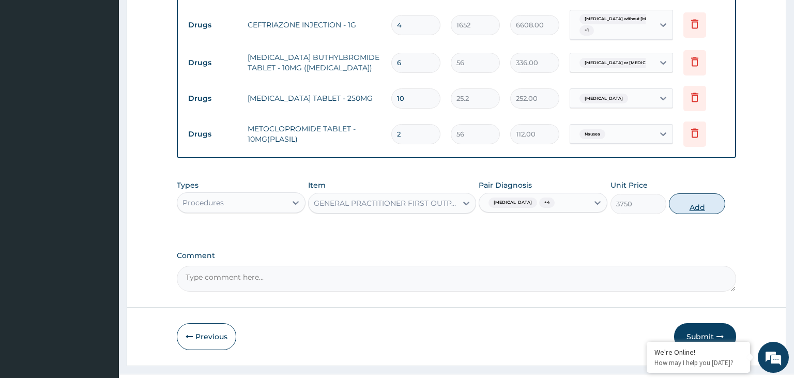
click at [702, 193] on button "Add" at bounding box center [697, 203] width 56 height 21
type input "0"
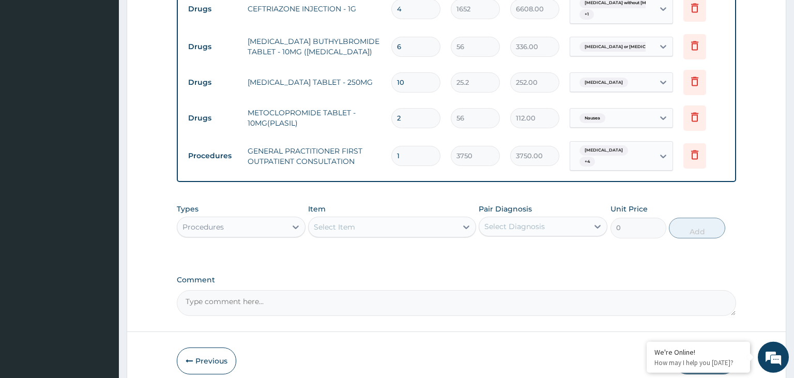
scroll to position [605, 0]
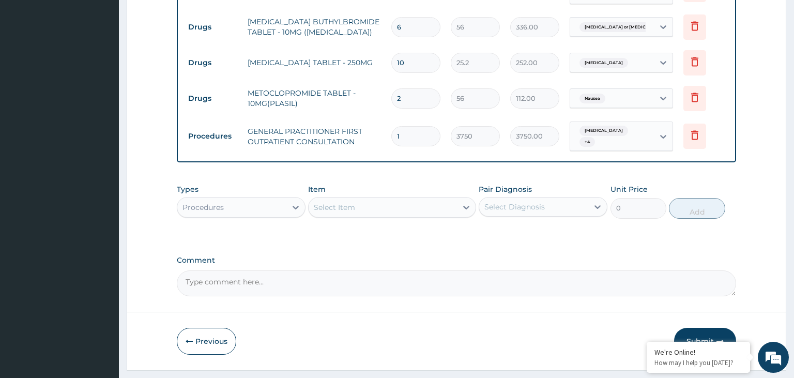
click at [713, 328] on button "Submit" at bounding box center [705, 341] width 62 height 27
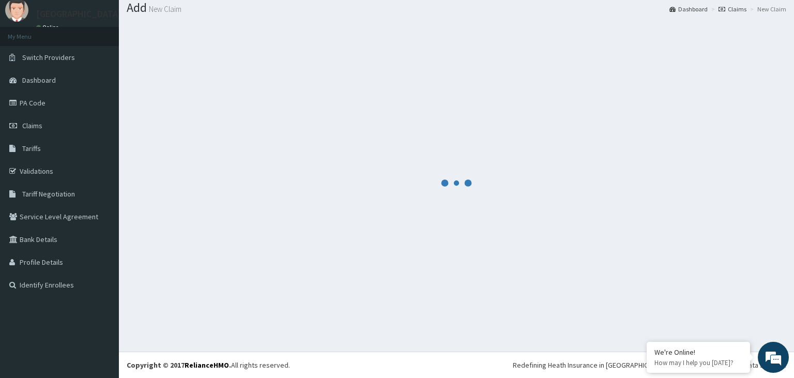
scroll to position [32, 0]
